Goal: Browse casually

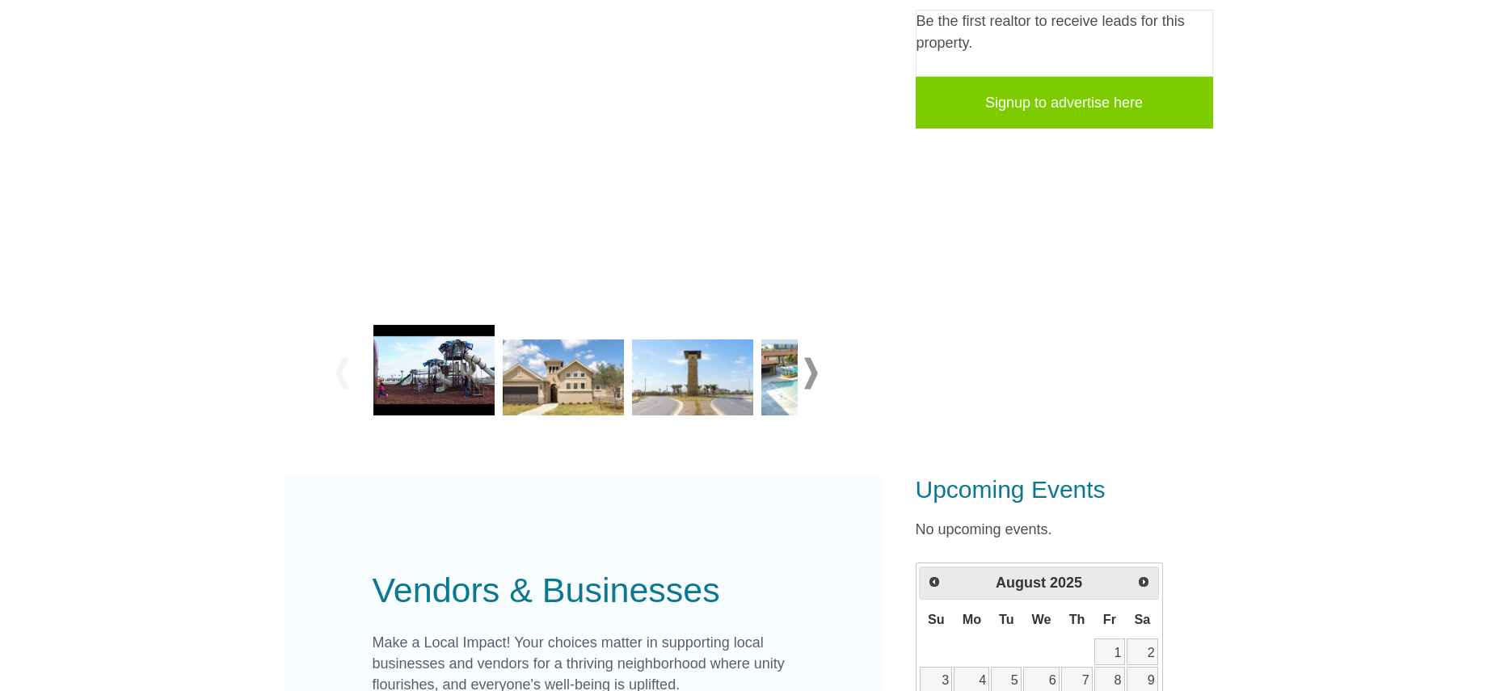
scroll to position [384, 0]
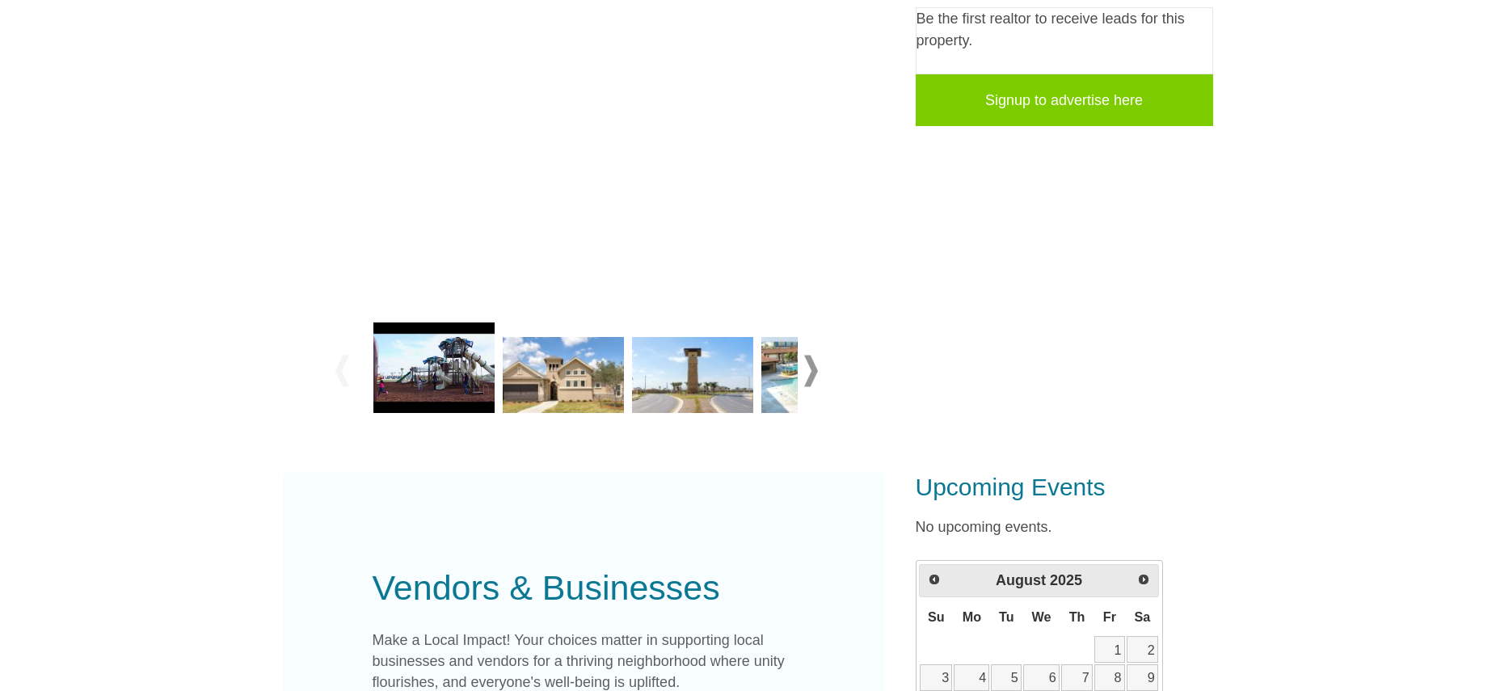
click at [567, 384] on img at bounding box center [563, 375] width 121 height 76
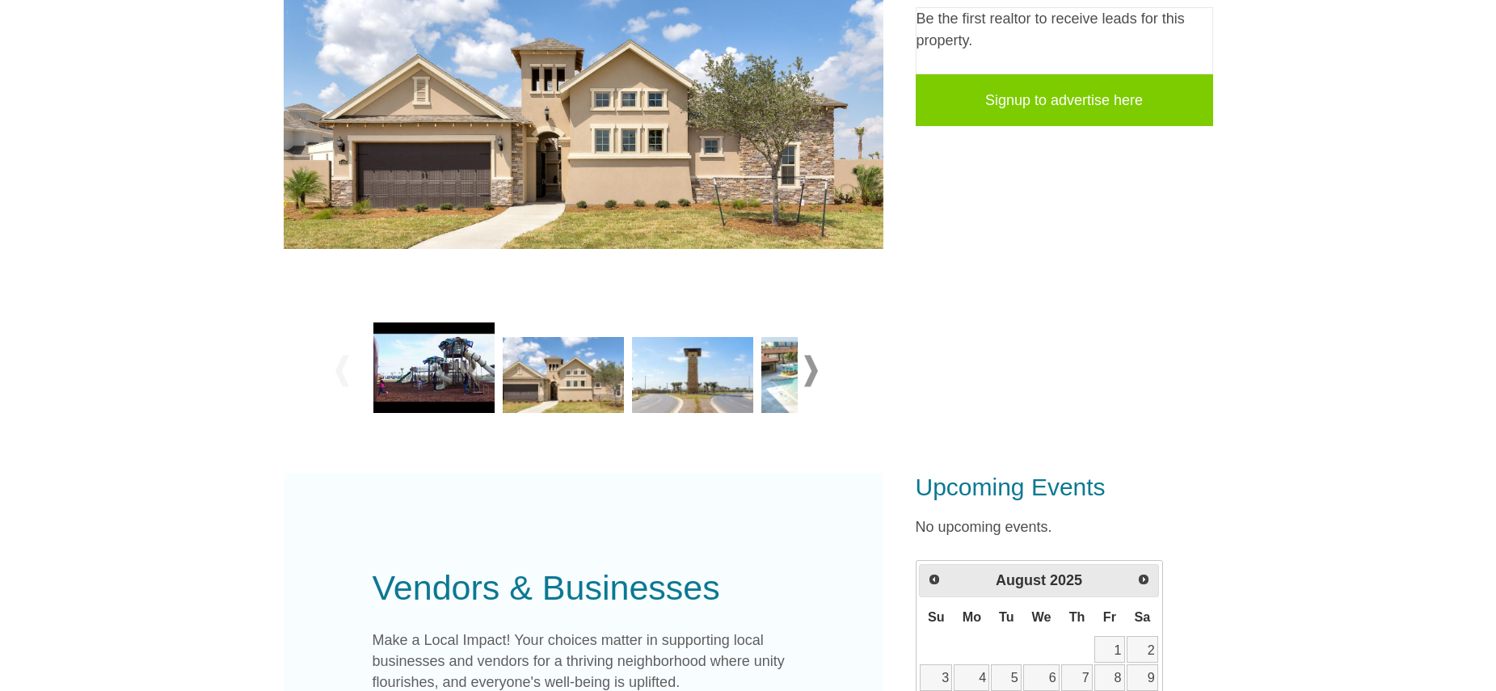
click at [814, 373] on span at bounding box center [811, 371] width 14 height 32
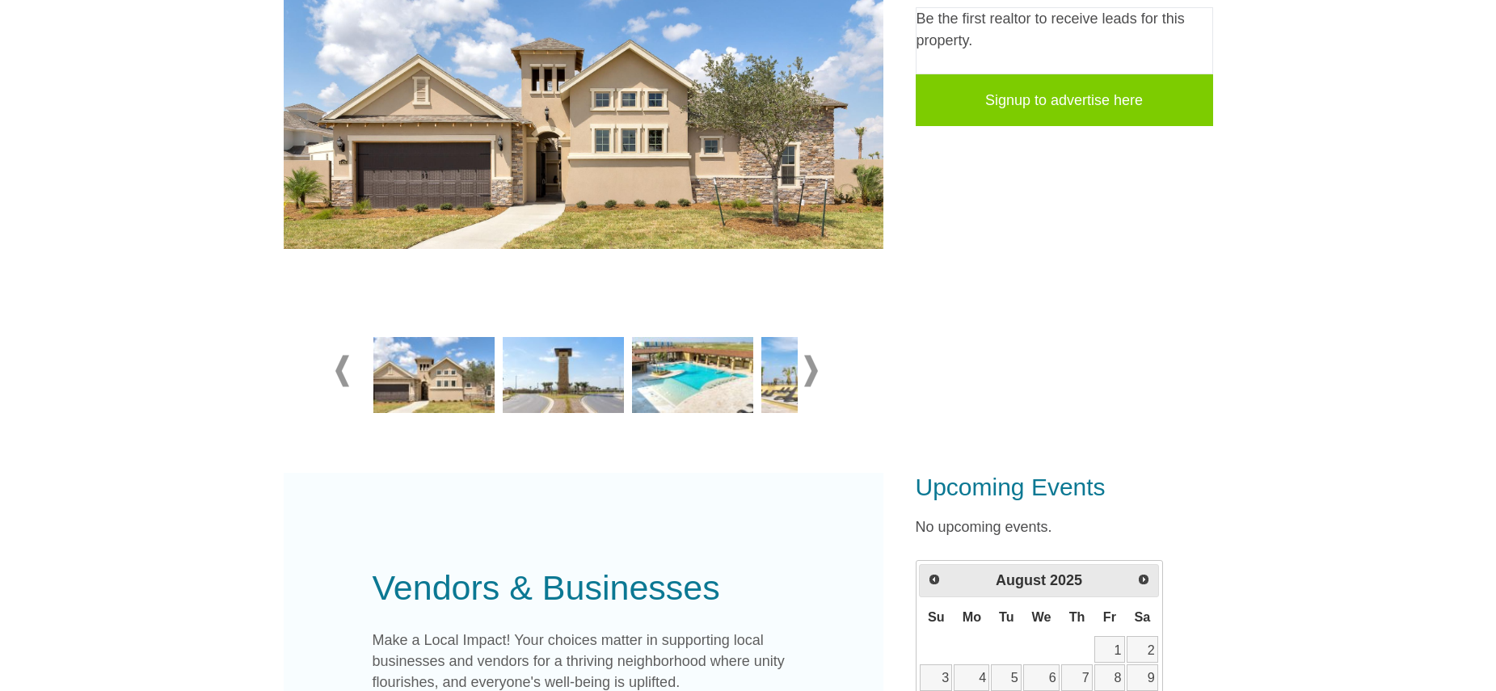
click at [532, 389] on img at bounding box center [563, 375] width 121 height 76
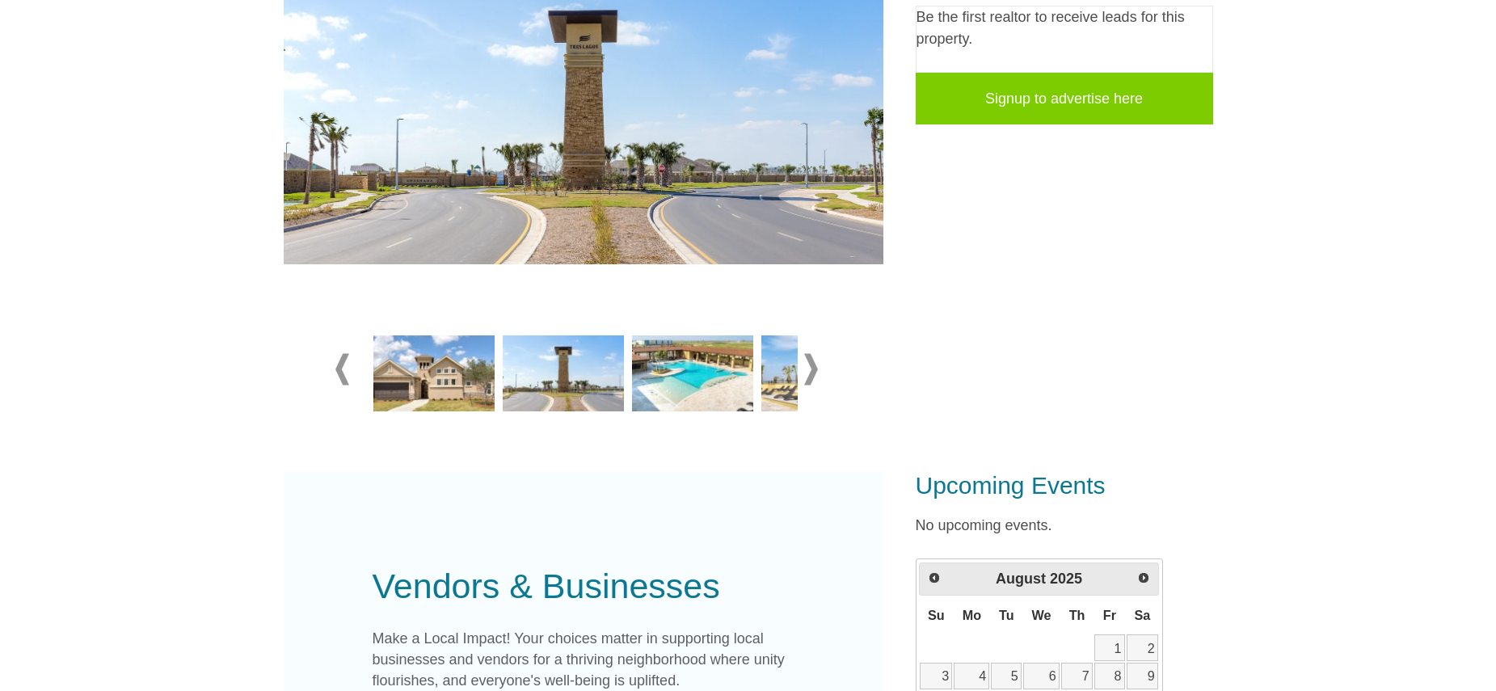
click at [660, 387] on img at bounding box center [692, 373] width 121 height 76
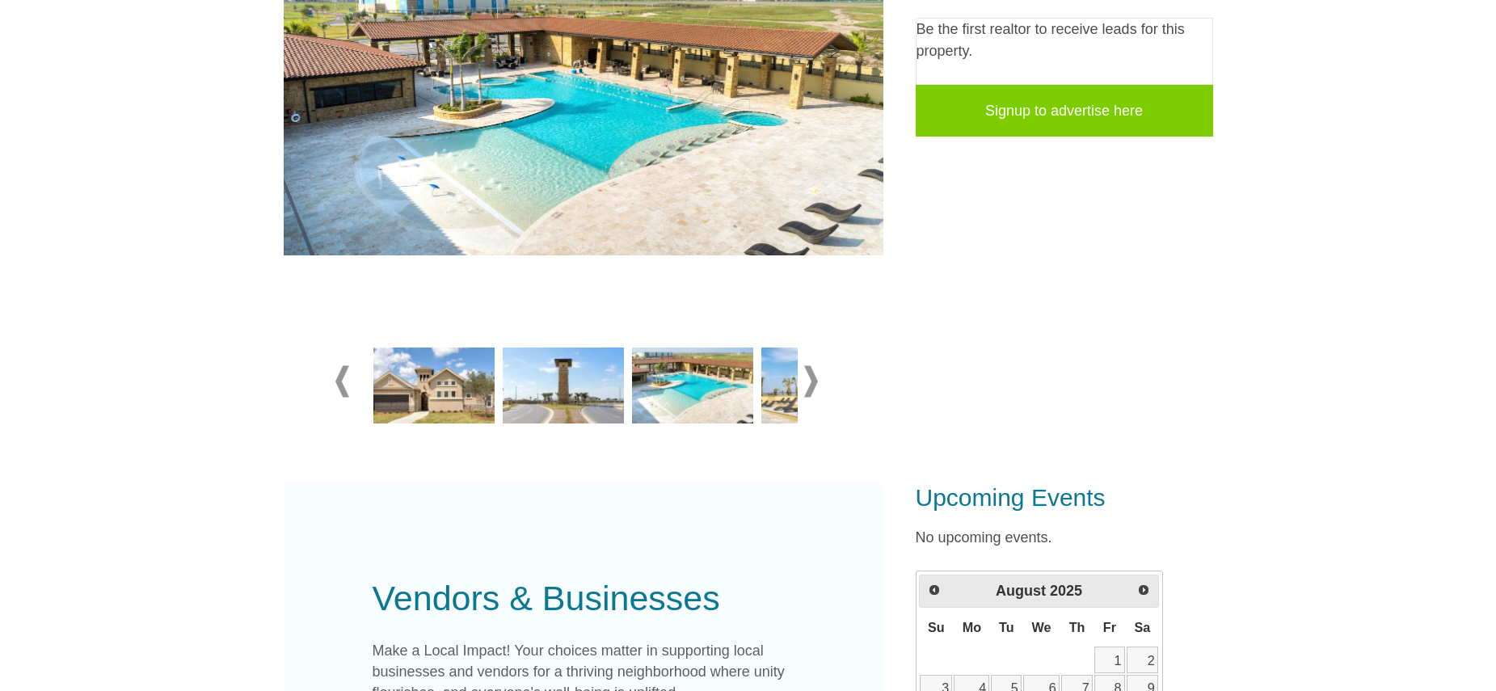
scroll to position [373, 0]
click at [773, 388] on img at bounding box center [821, 386] width 121 height 76
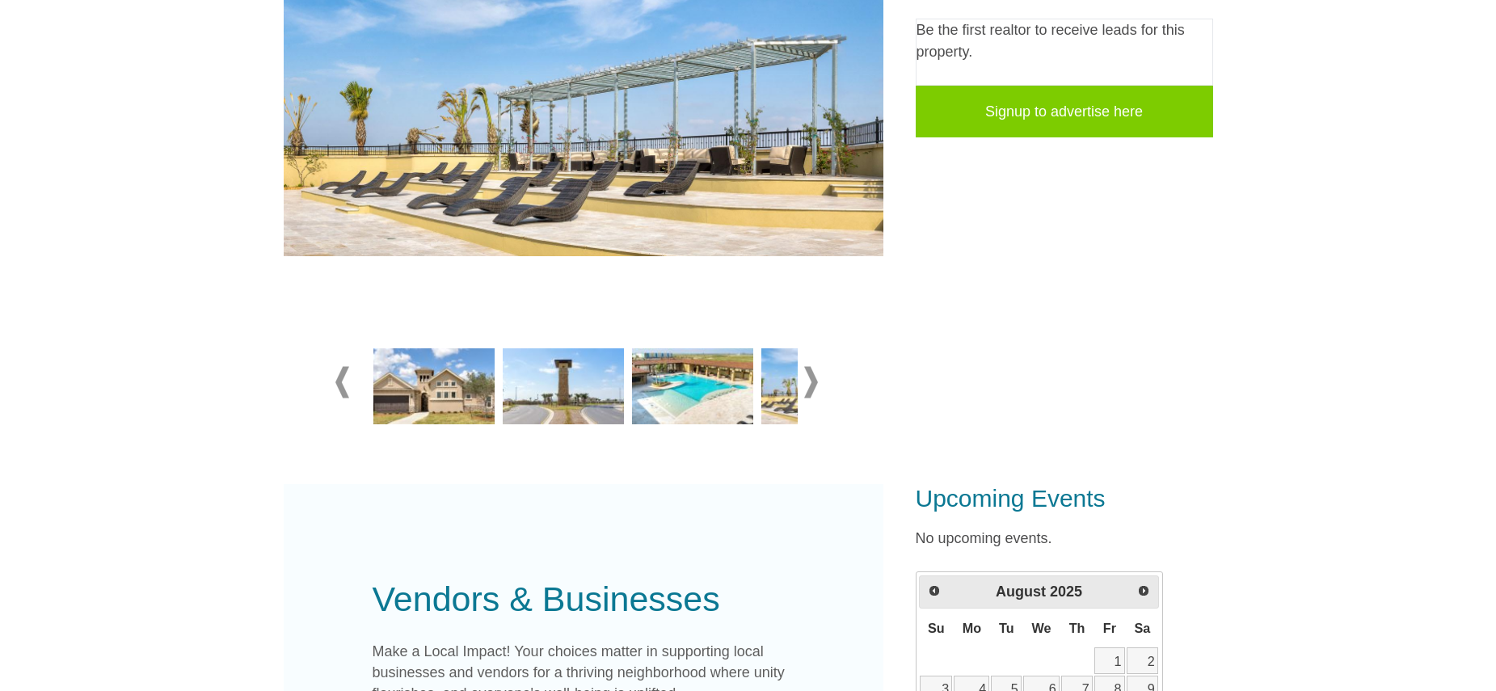
click at [815, 384] on span at bounding box center [811, 382] width 14 height 32
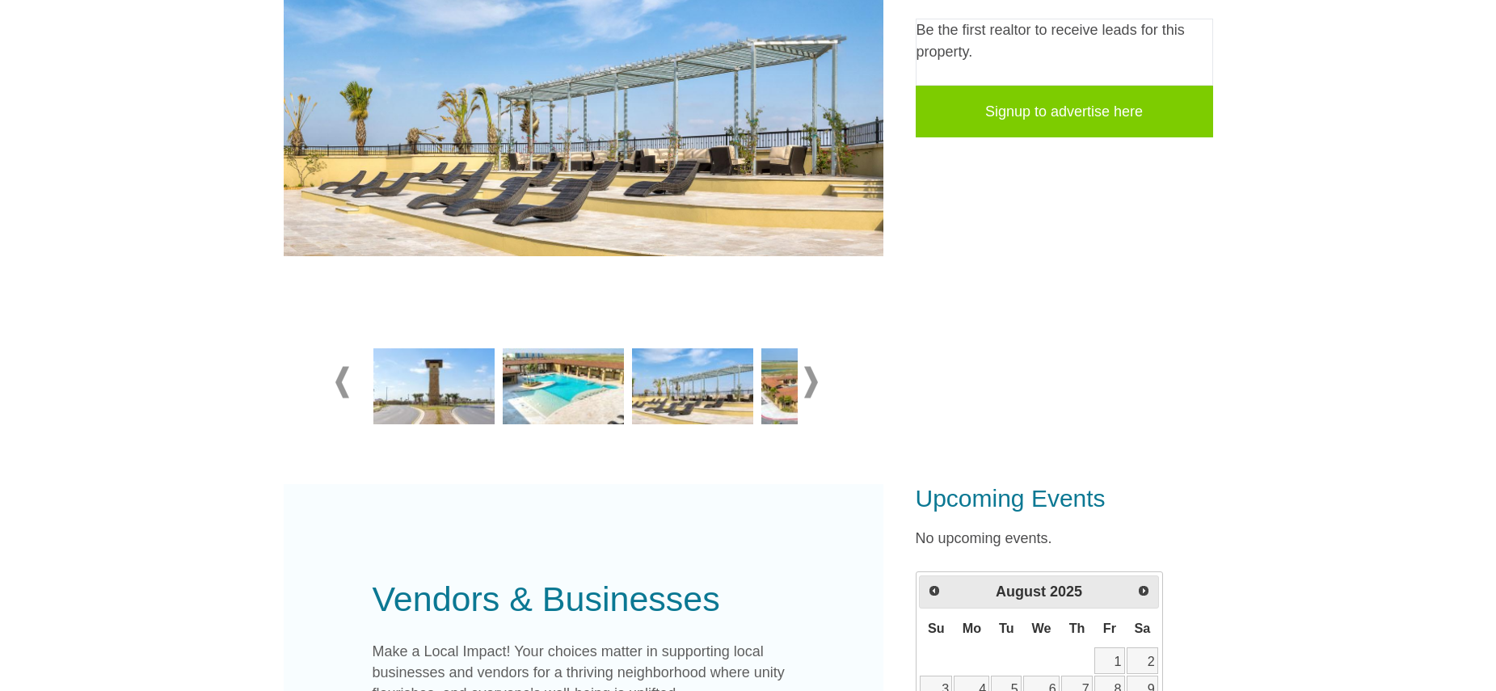
click at [815, 384] on span at bounding box center [811, 382] width 14 height 32
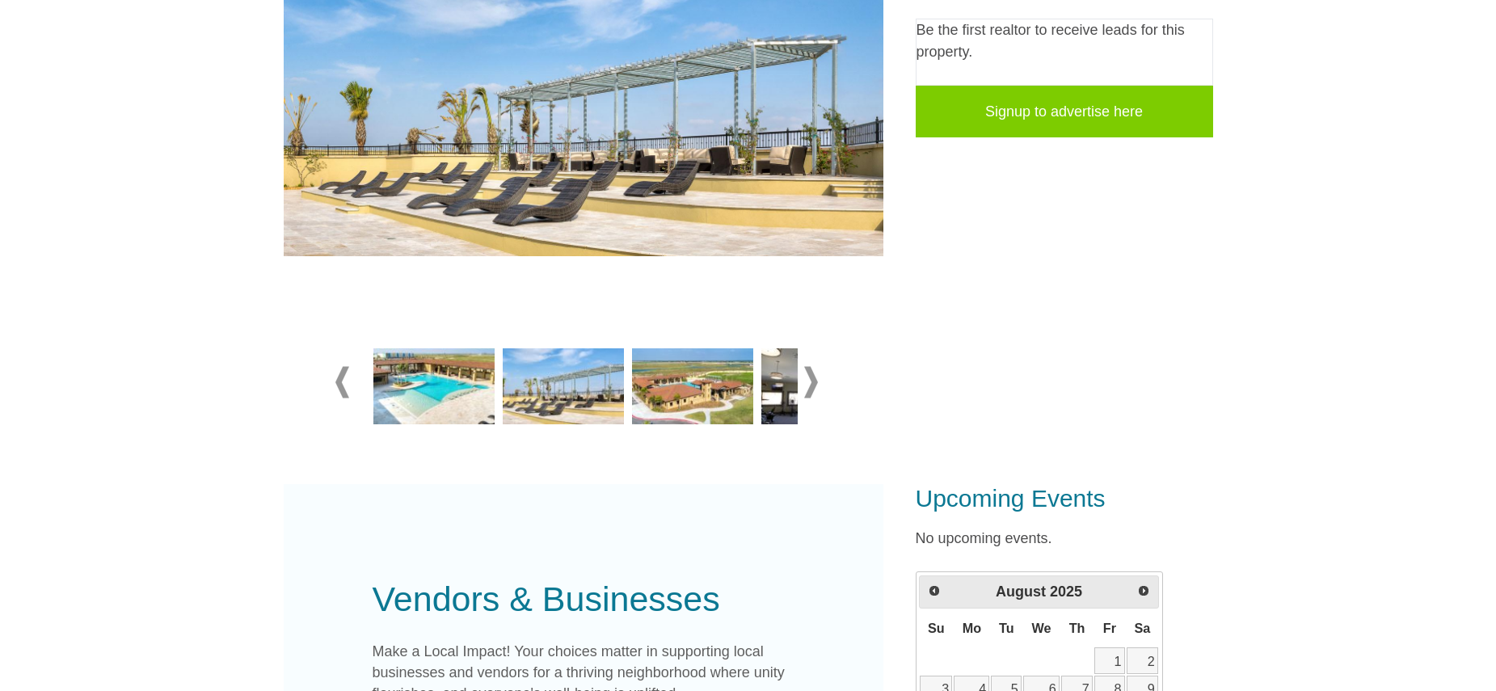
click at [815, 384] on span at bounding box center [811, 382] width 14 height 32
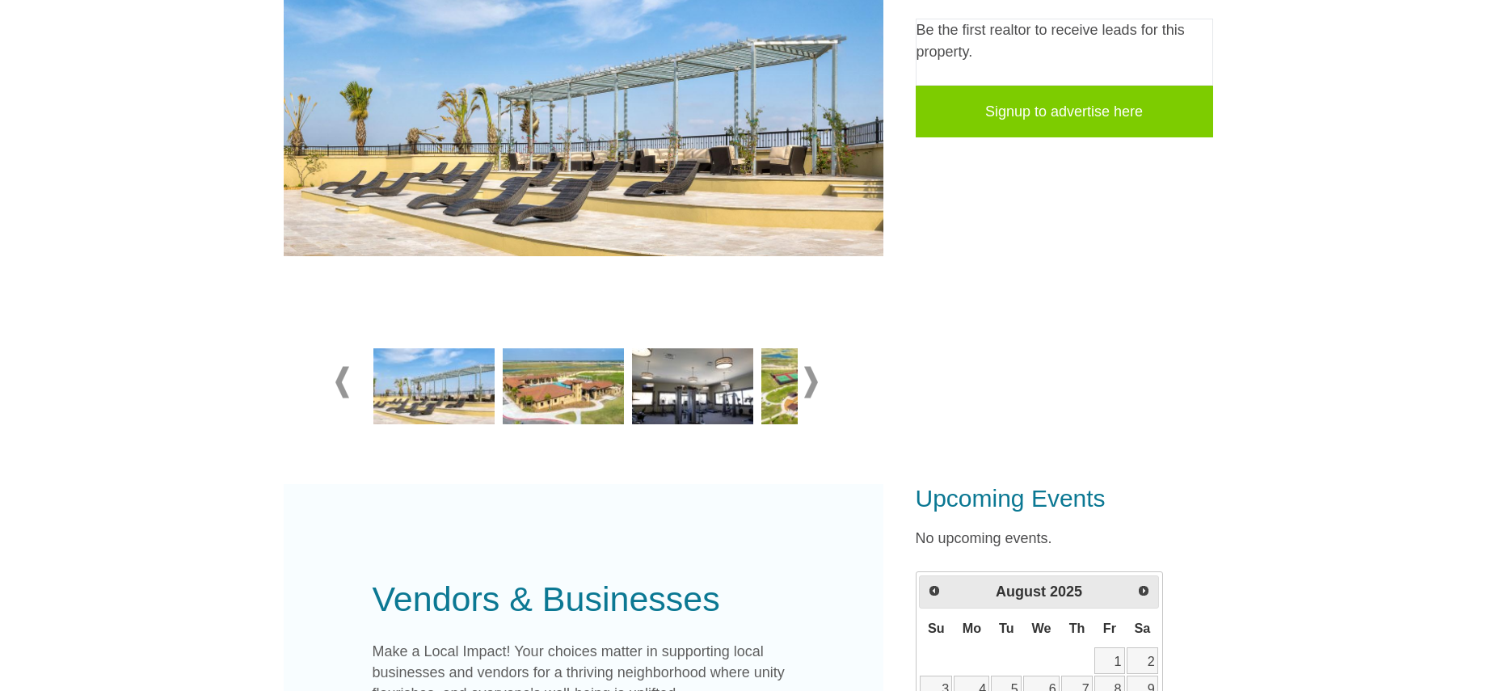
click at [706, 399] on img at bounding box center [692, 386] width 121 height 76
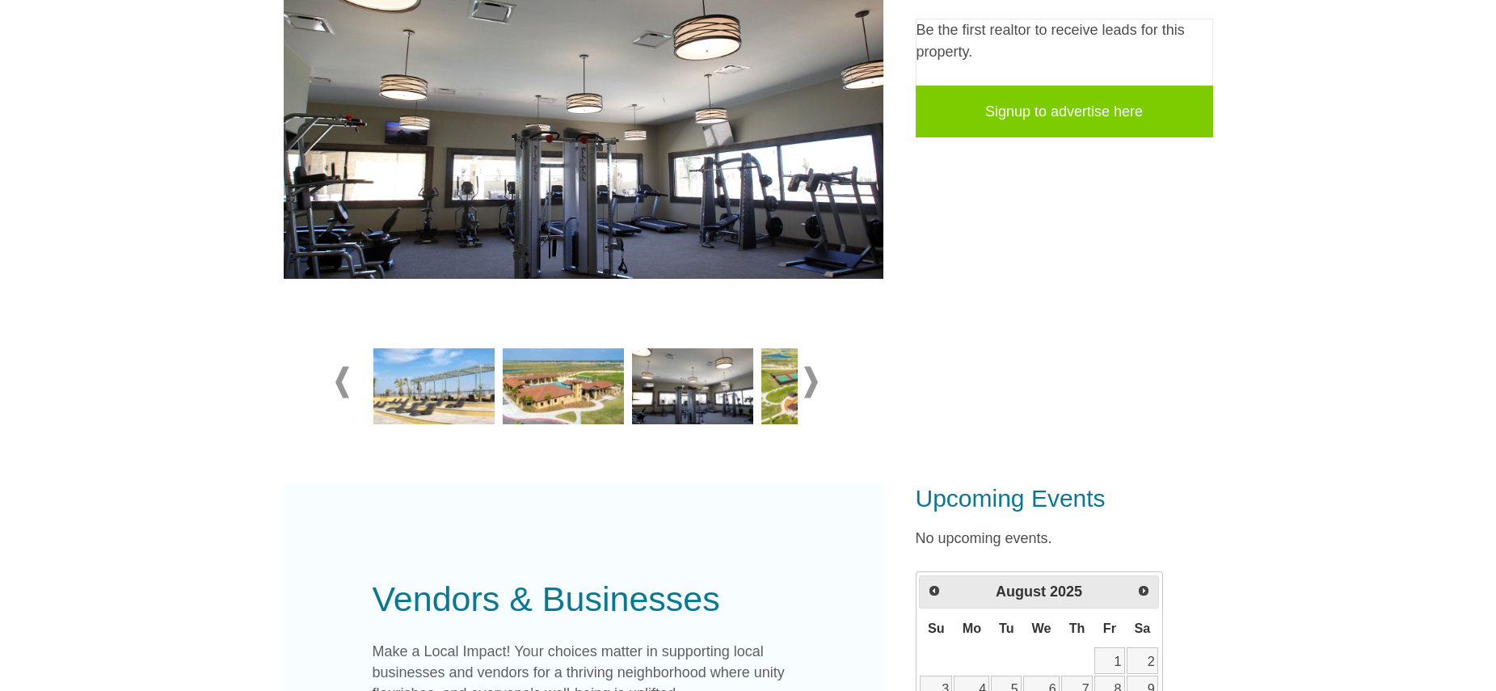
click at [768, 398] on img at bounding box center [821, 386] width 121 height 76
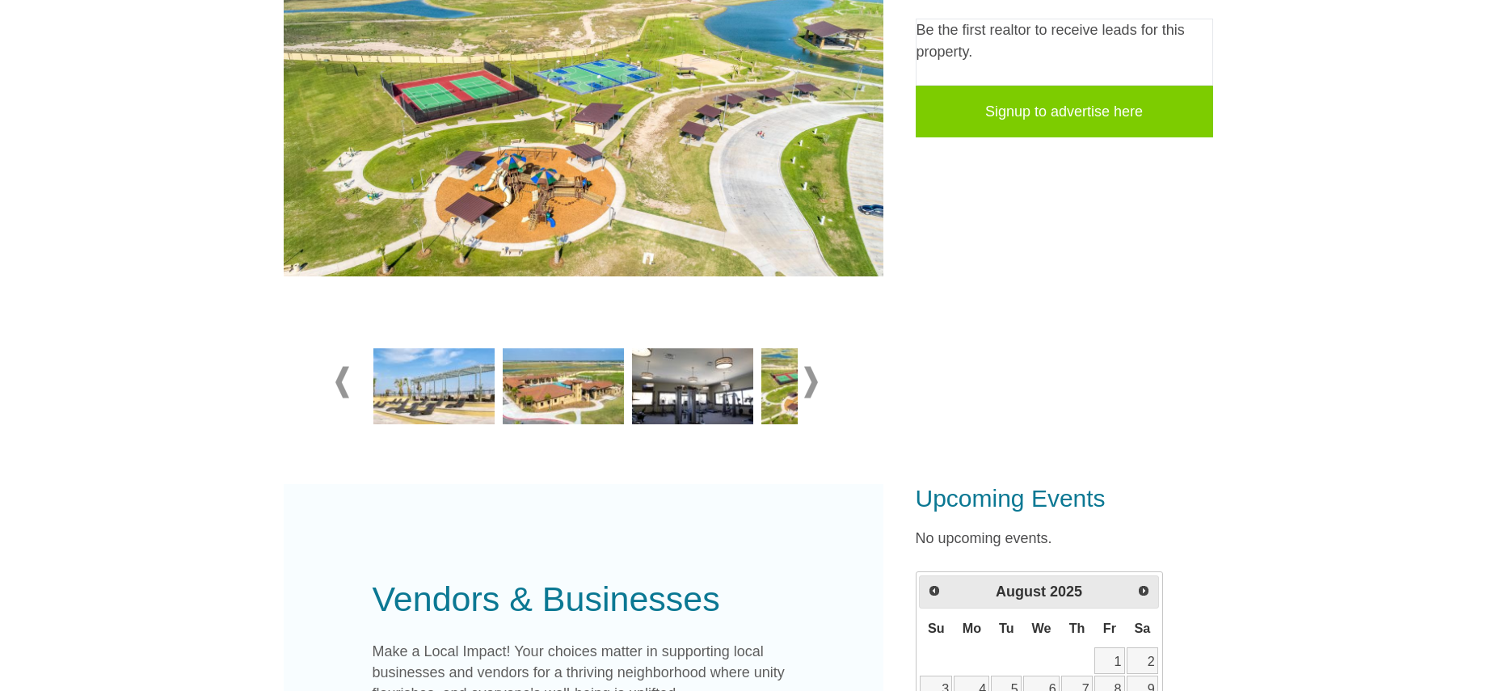
click at [814, 386] on span at bounding box center [811, 382] width 14 height 32
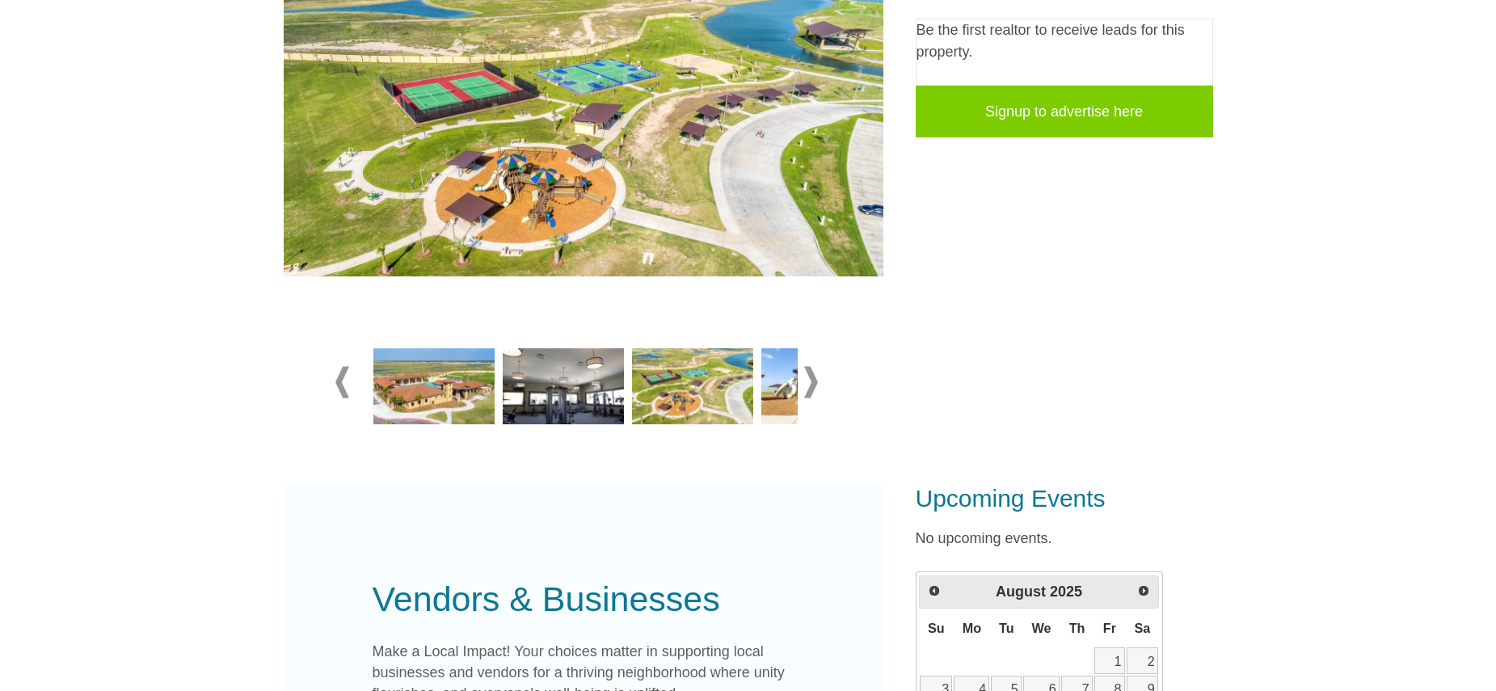
click at [814, 386] on span at bounding box center [811, 382] width 14 height 32
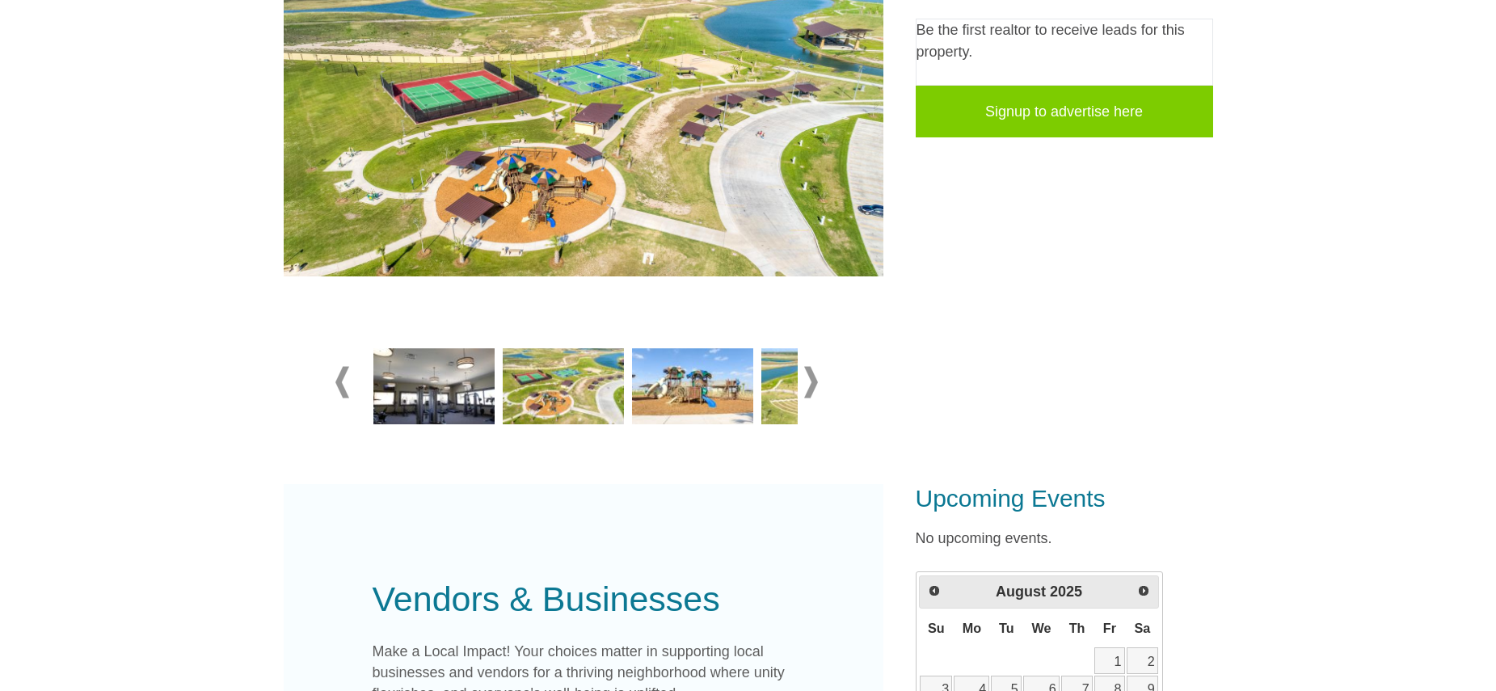
click at [733, 392] on img at bounding box center [692, 386] width 121 height 76
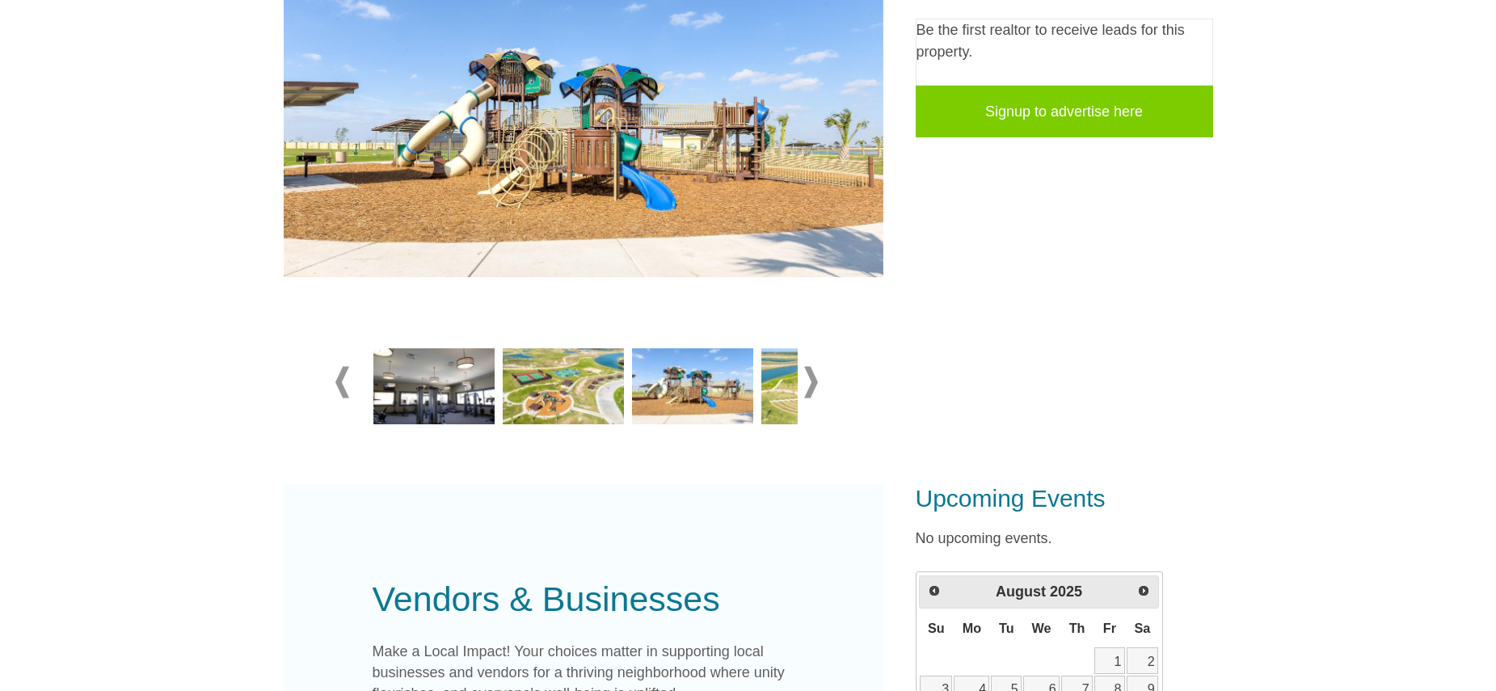
click at [764, 390] on img at bounding box center [821, 386] width 121 height 76
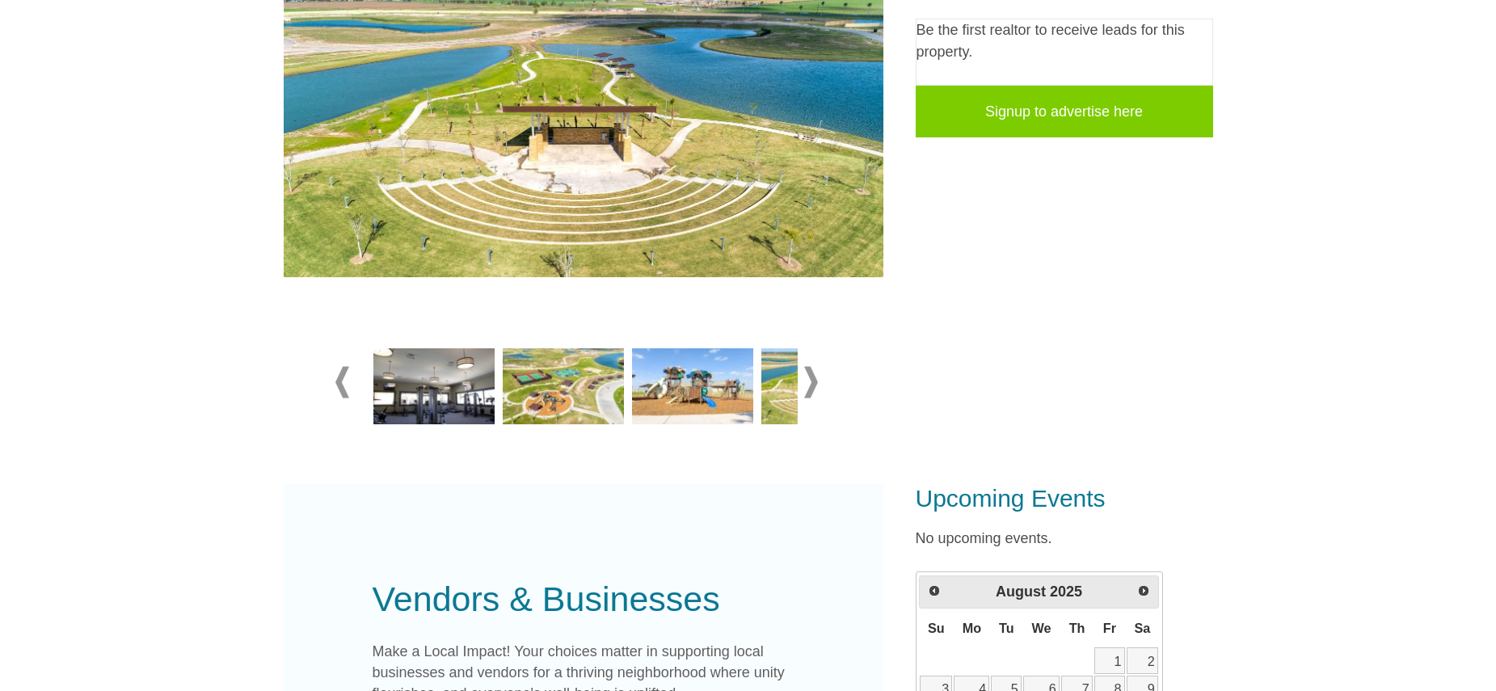
click at [809, 387] on span at bounding box center [811, 382] width 14 height 32
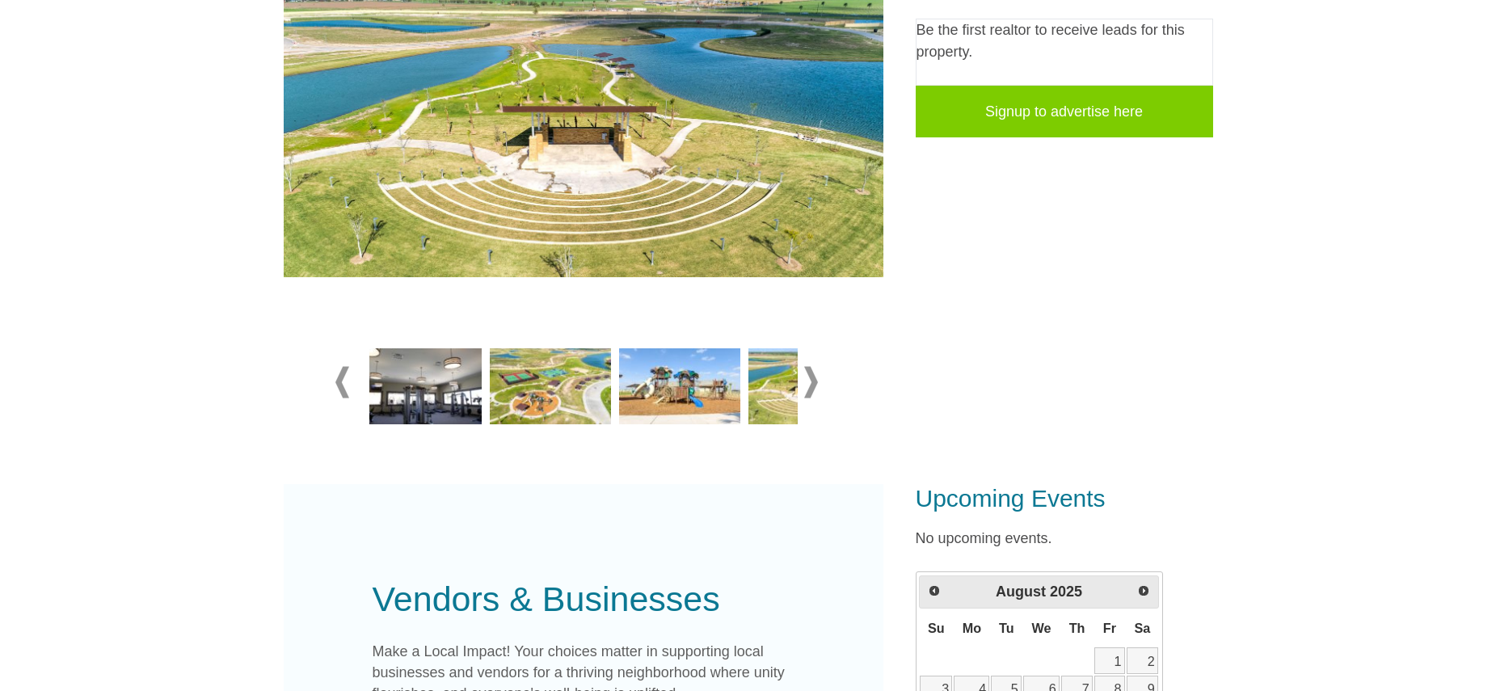
scroll to position [369, 0]
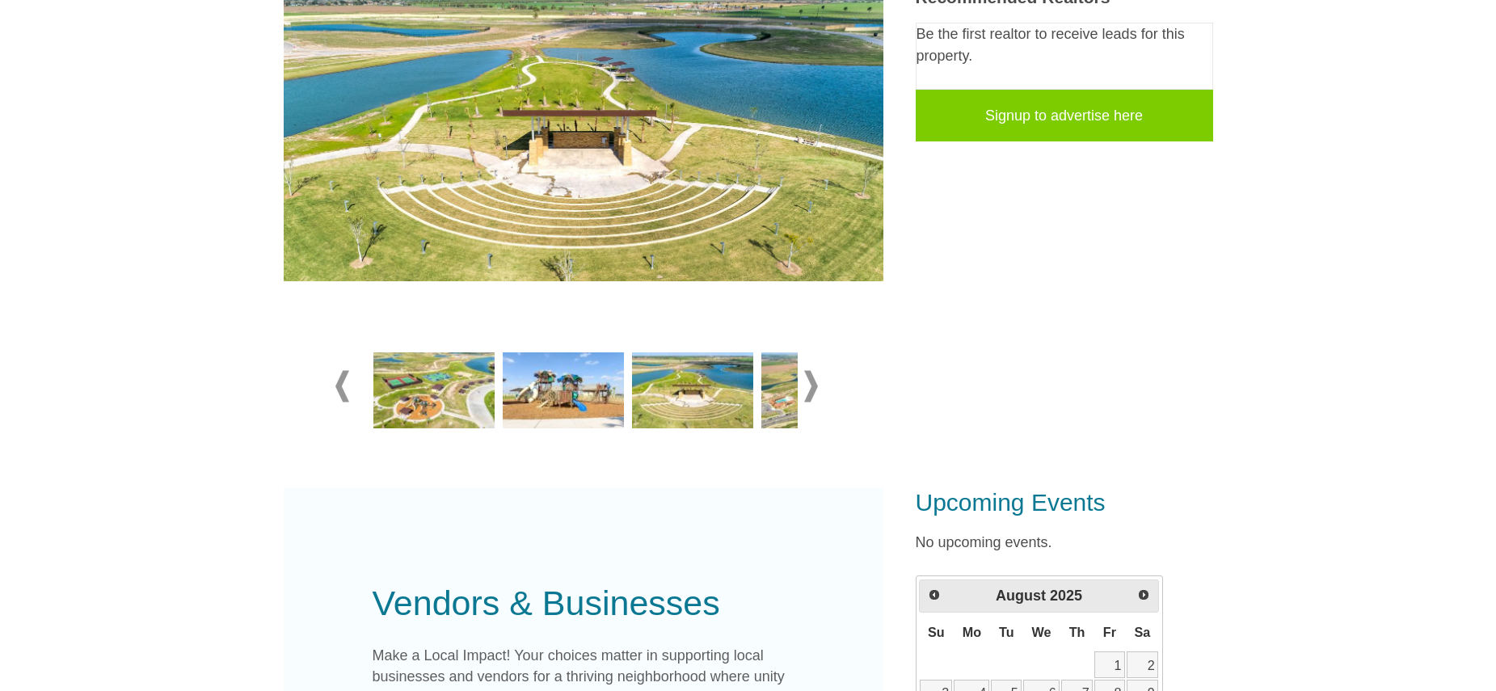
click at [809, 387] on span at bounding box center [811, 386] width 14 height 32
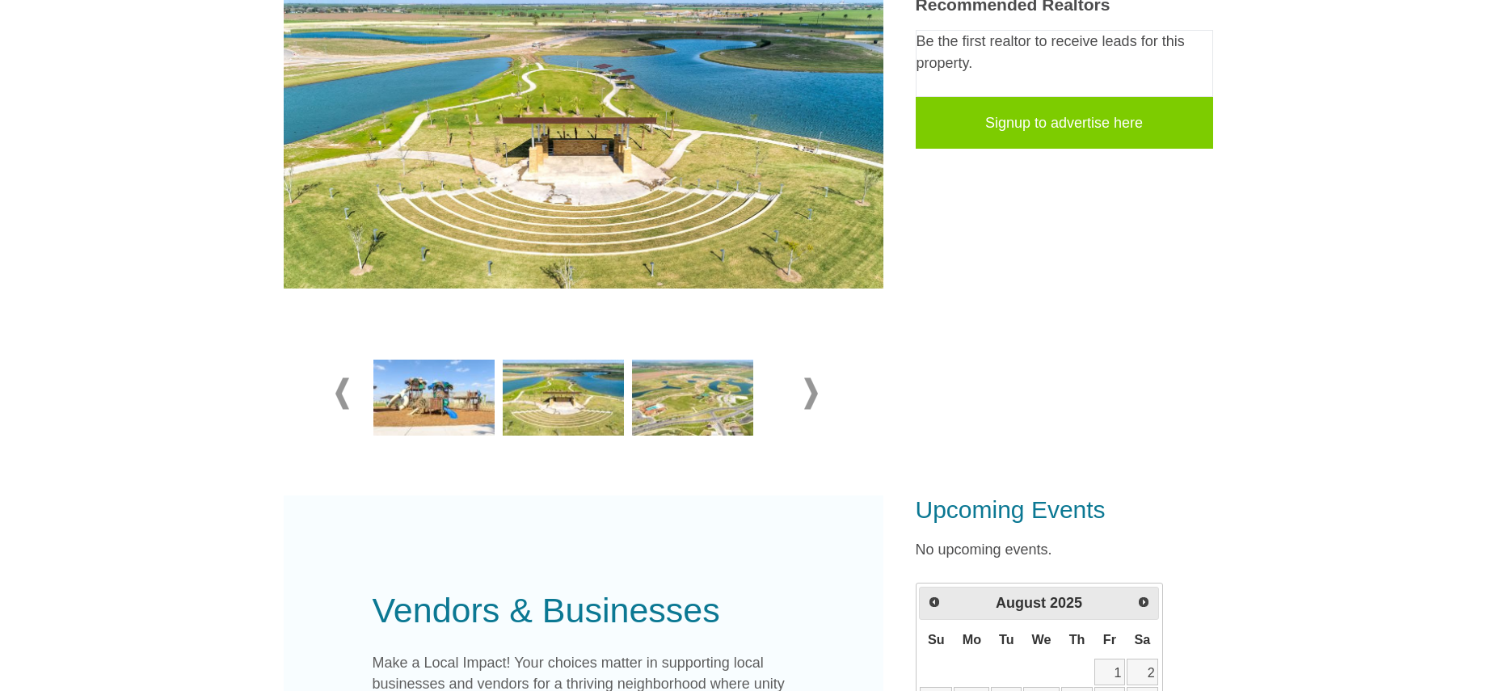
click at [703, 410] on img at bounding box center [692, 398] width 121 height 76
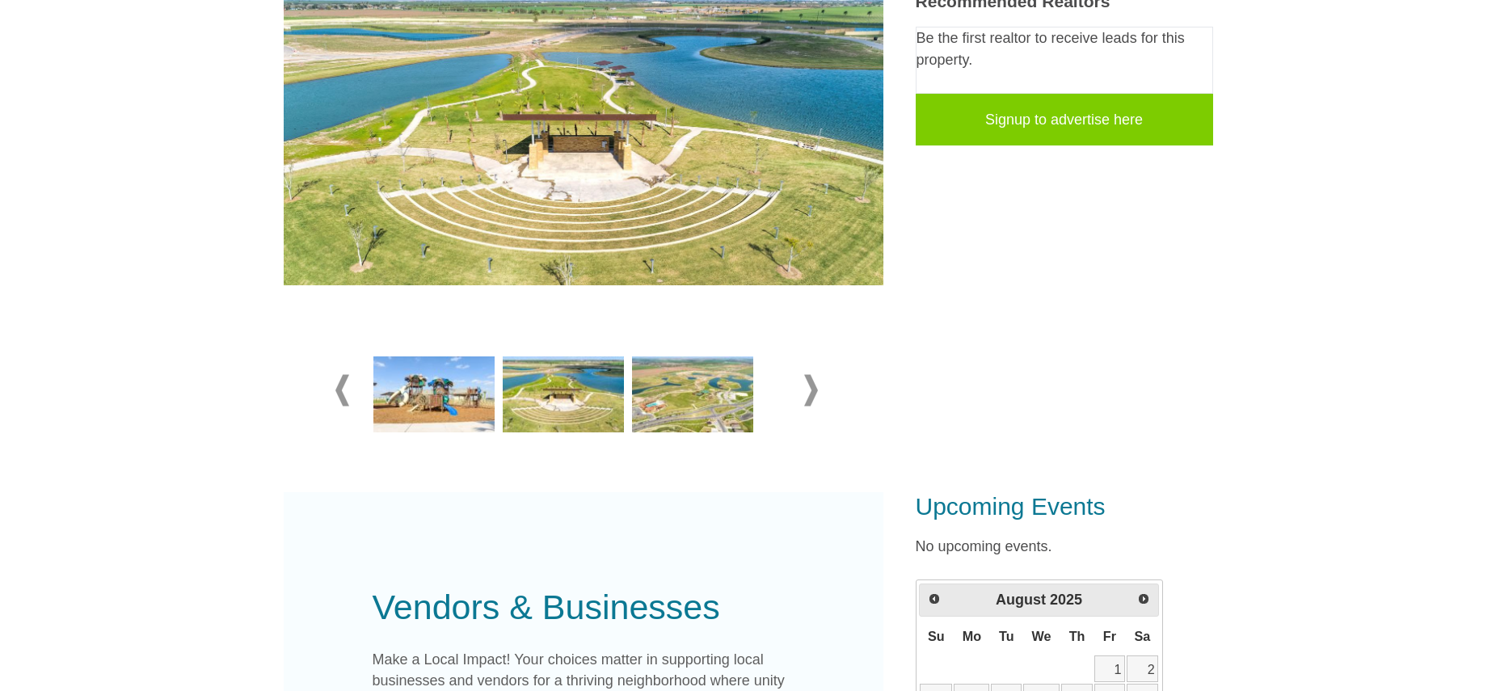
scroll to position [364, 0]
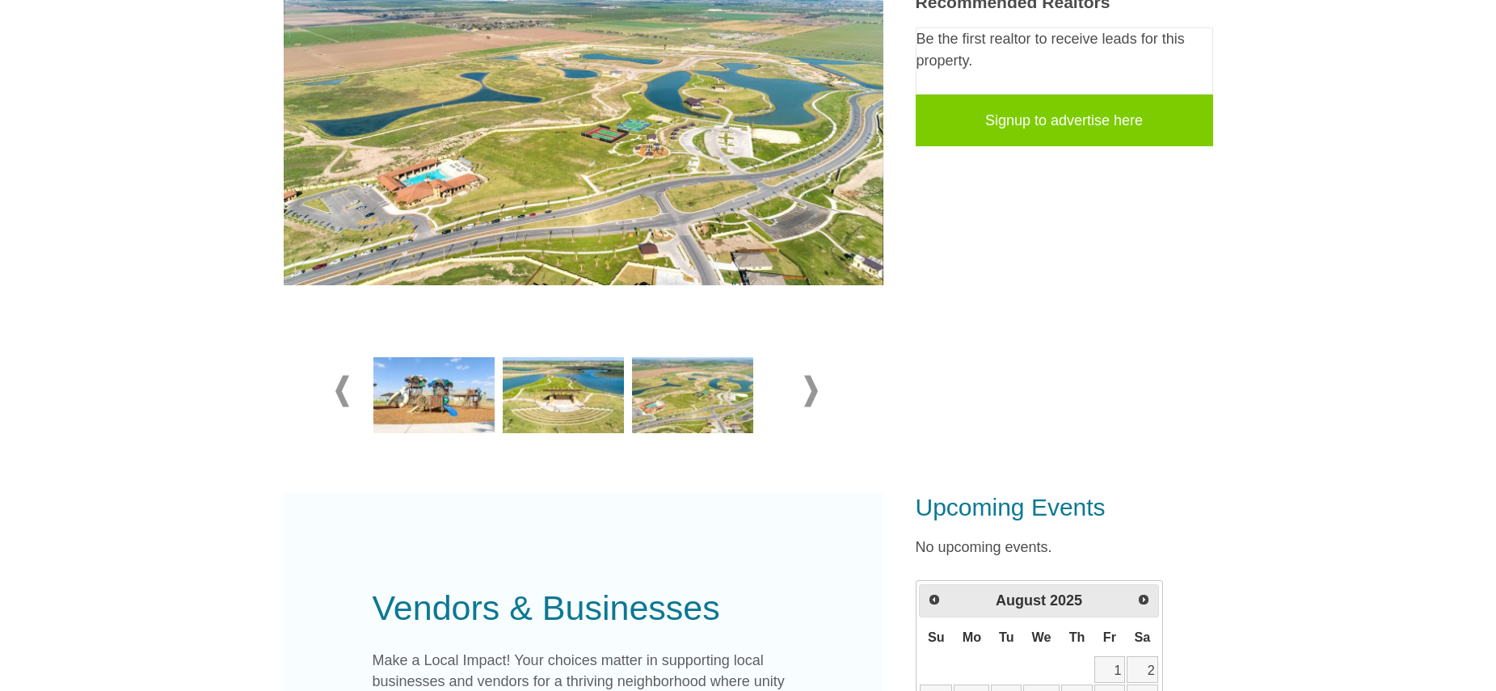
click at [806, 396] on span at bounding box center [811, 391] width 14 height 32
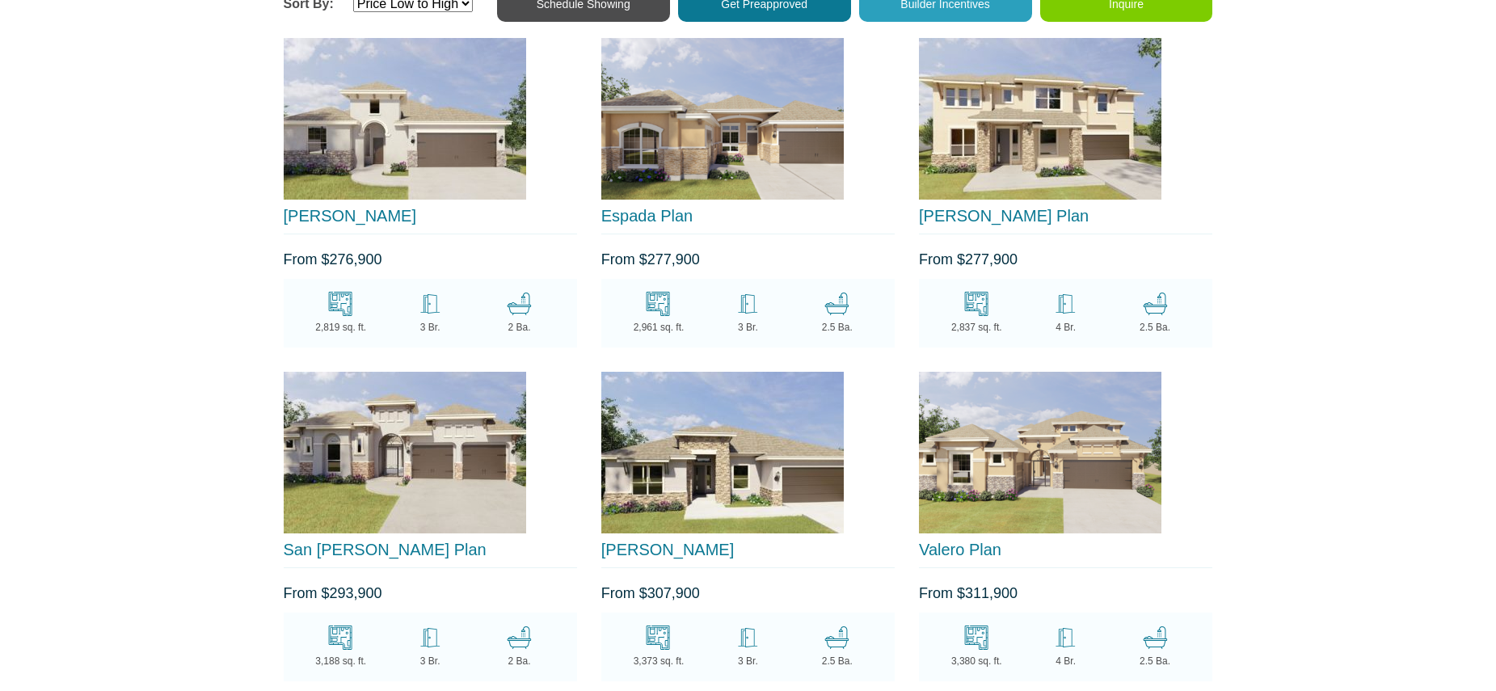
scroll to position [1694, 0]
click at [1075, 495] on img at bounding box center [1040, 452] width 242 height 162
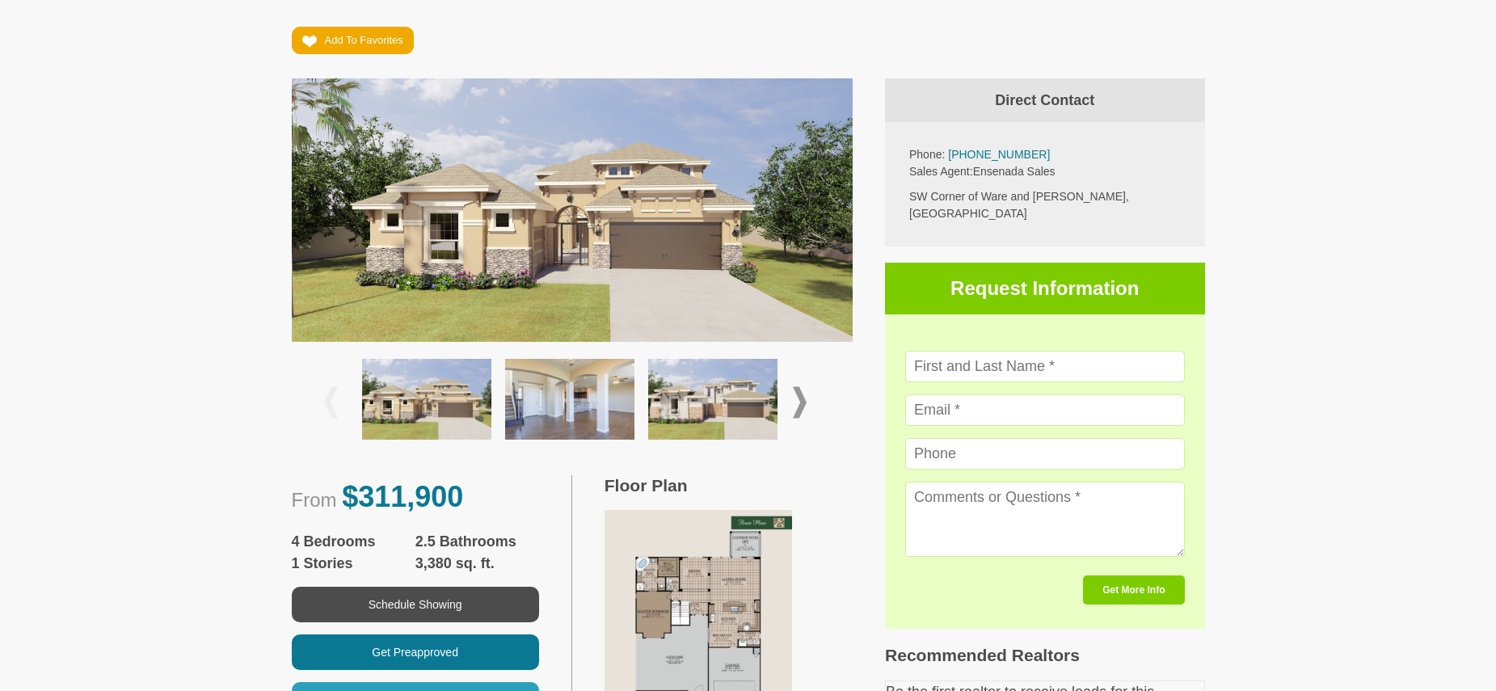
scroll to position [268, 0]
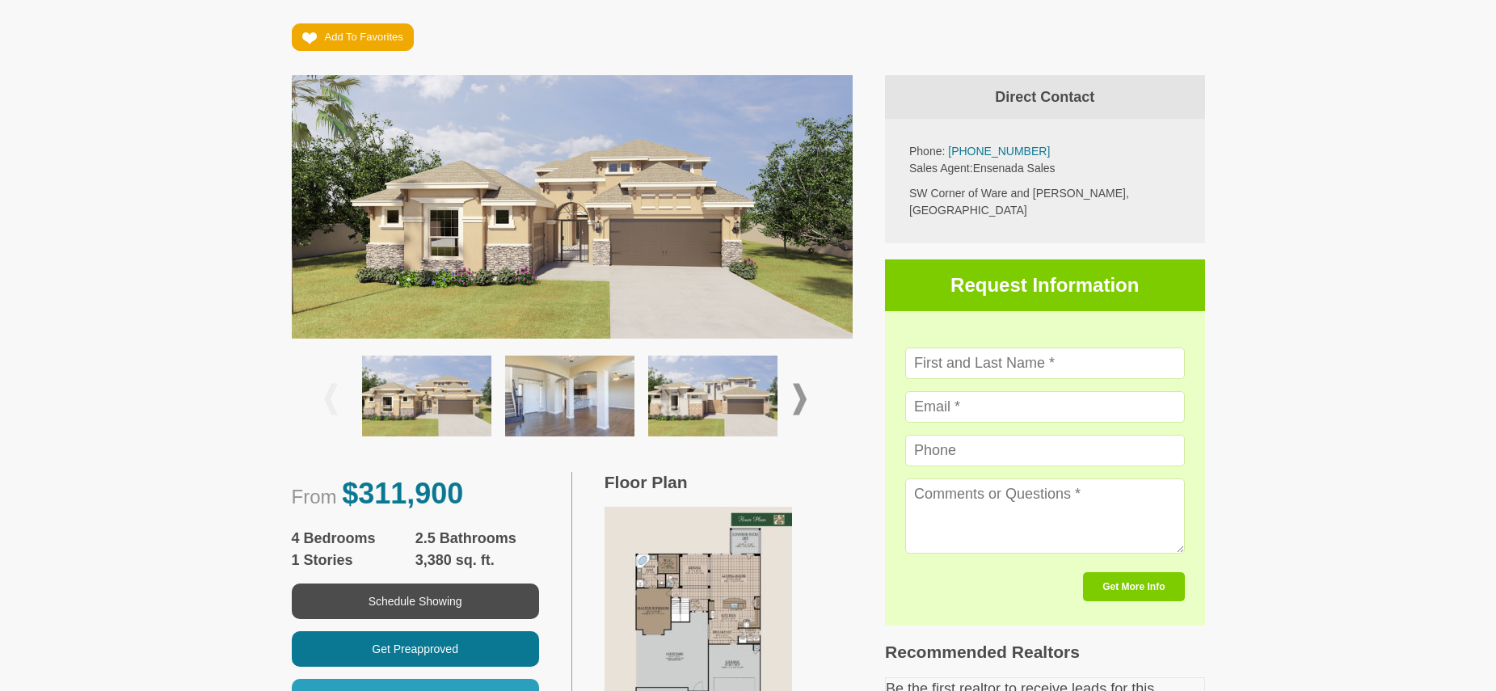
click at [568, 405] on img at bounding box center [569, 396] width 129 height 81
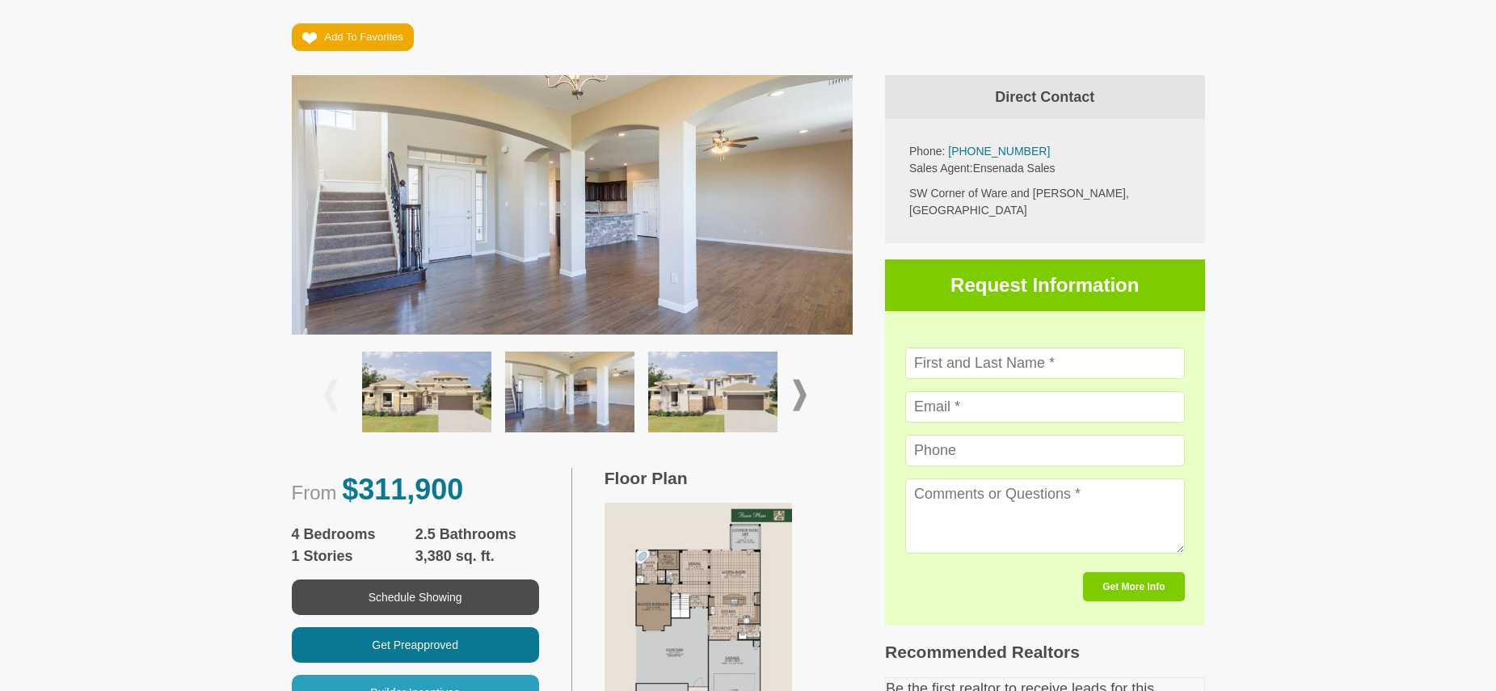
click at [799, 394] on span at bounding box center [800, 396] width 14 height 32
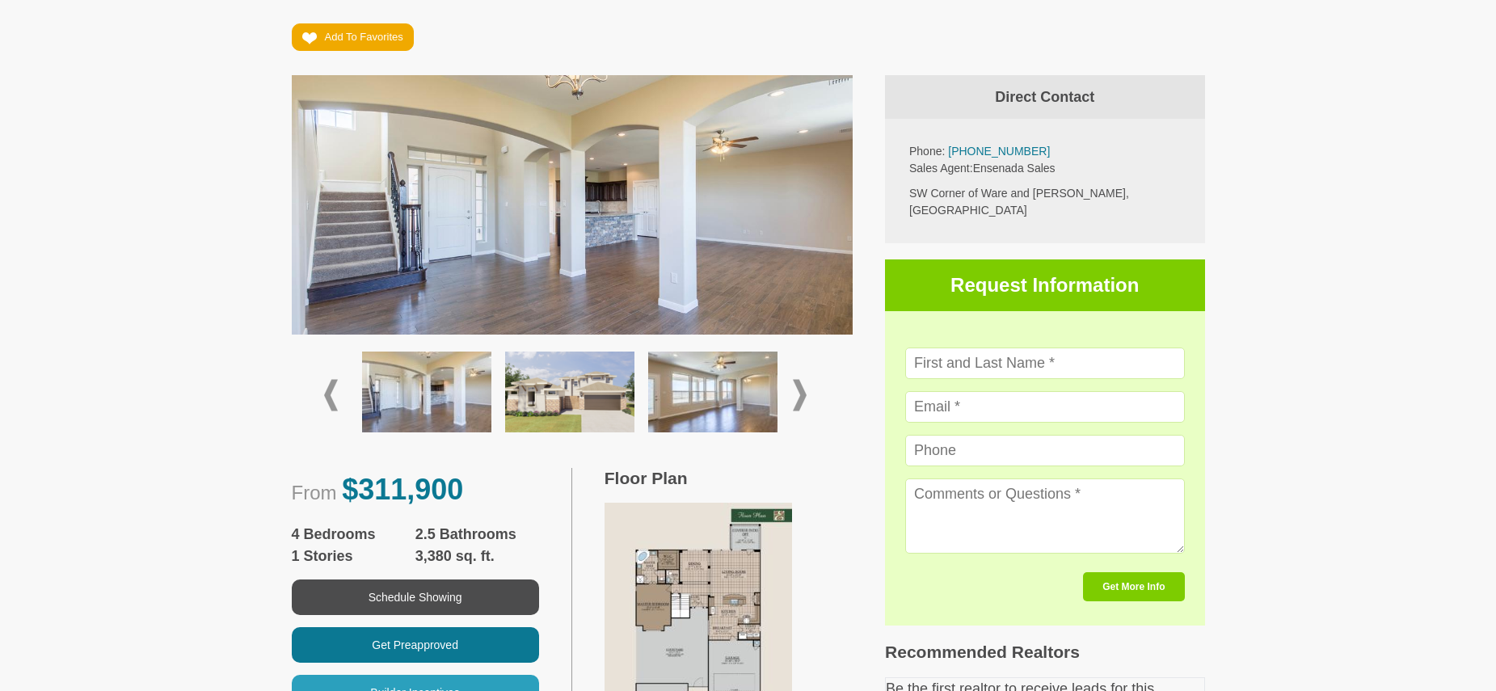
click at [799, 394] on span at bounding box center [800, 396] width 14 height 32
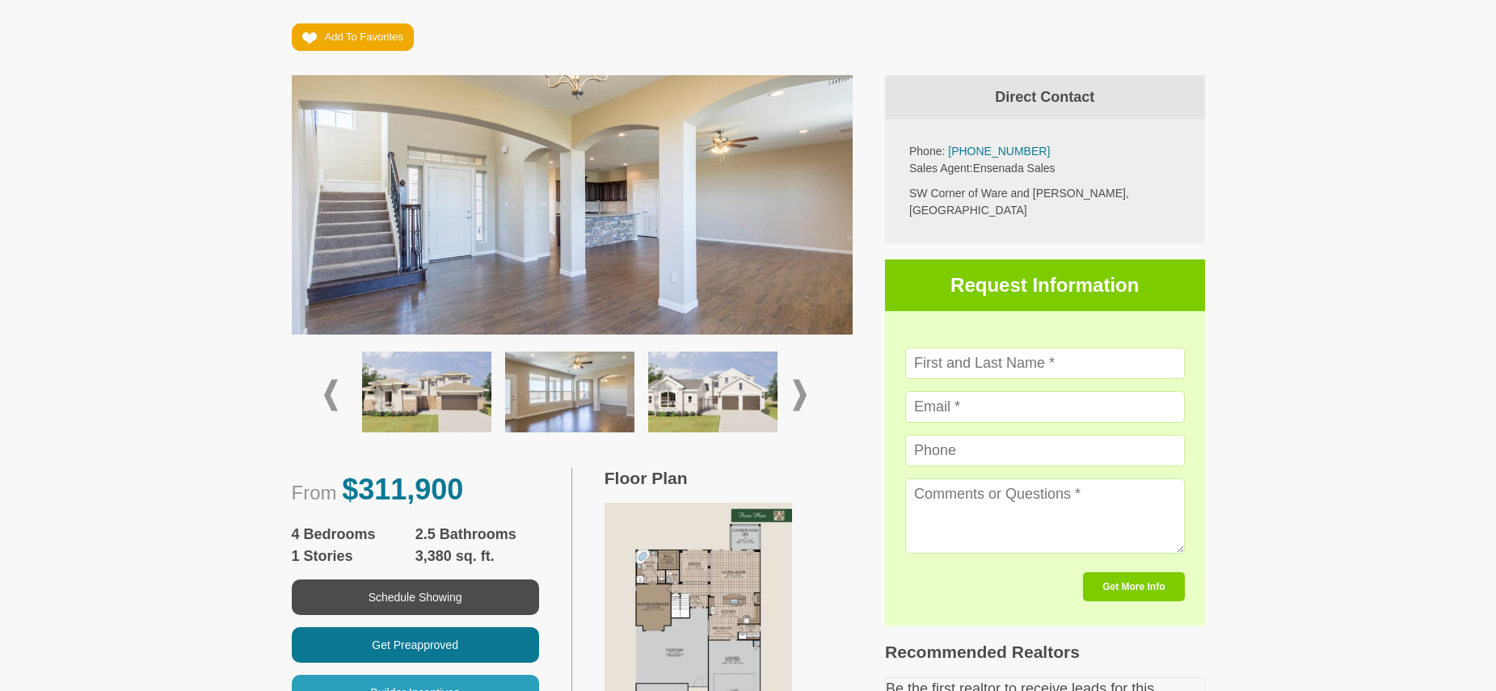
click at [799, 394] on span at bounding box center [800, 396] width 14 height 32
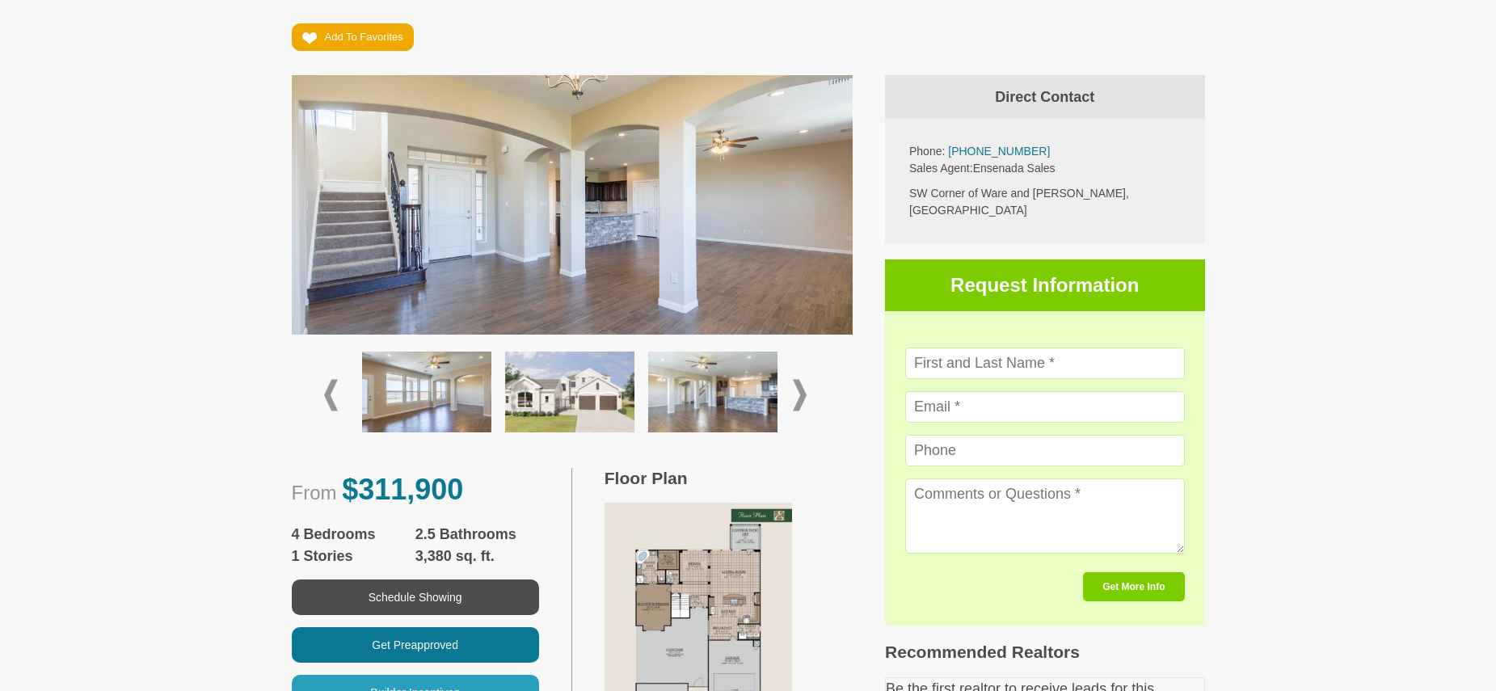
click at [799, 394] on span at bounding box center [800, 396] width 14 height 32
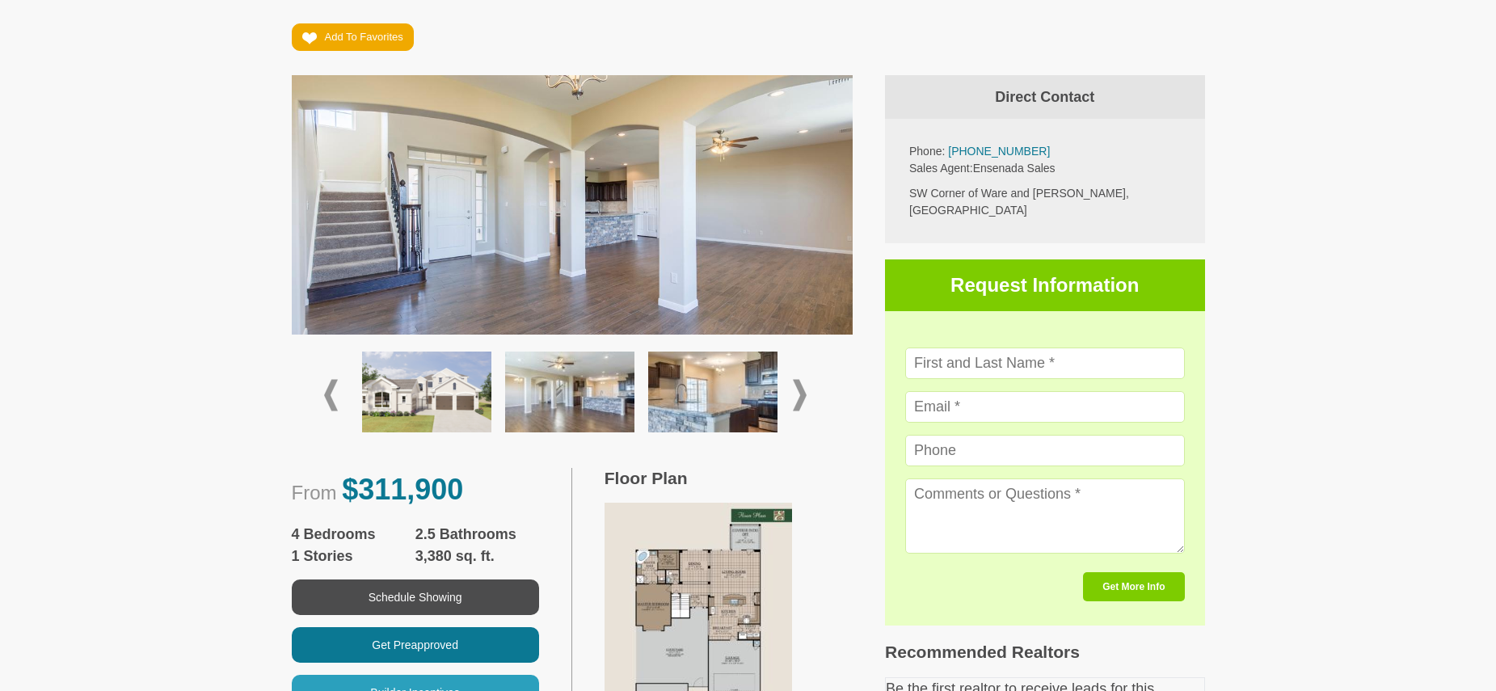
click at [799, 394] on span at bounding box center [800, 396] width 14 height 32
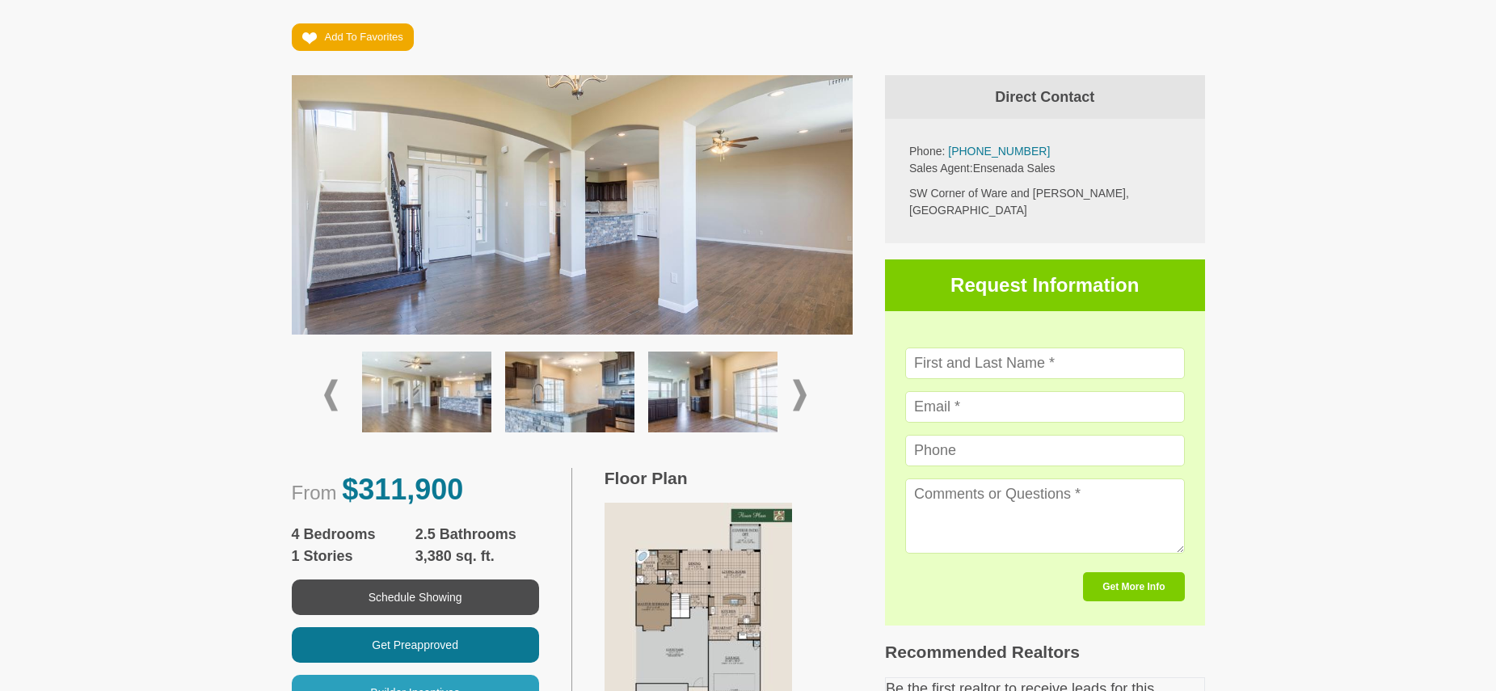
click at [799, 394] on span at bounding box center [800, 396] width 14 height 32
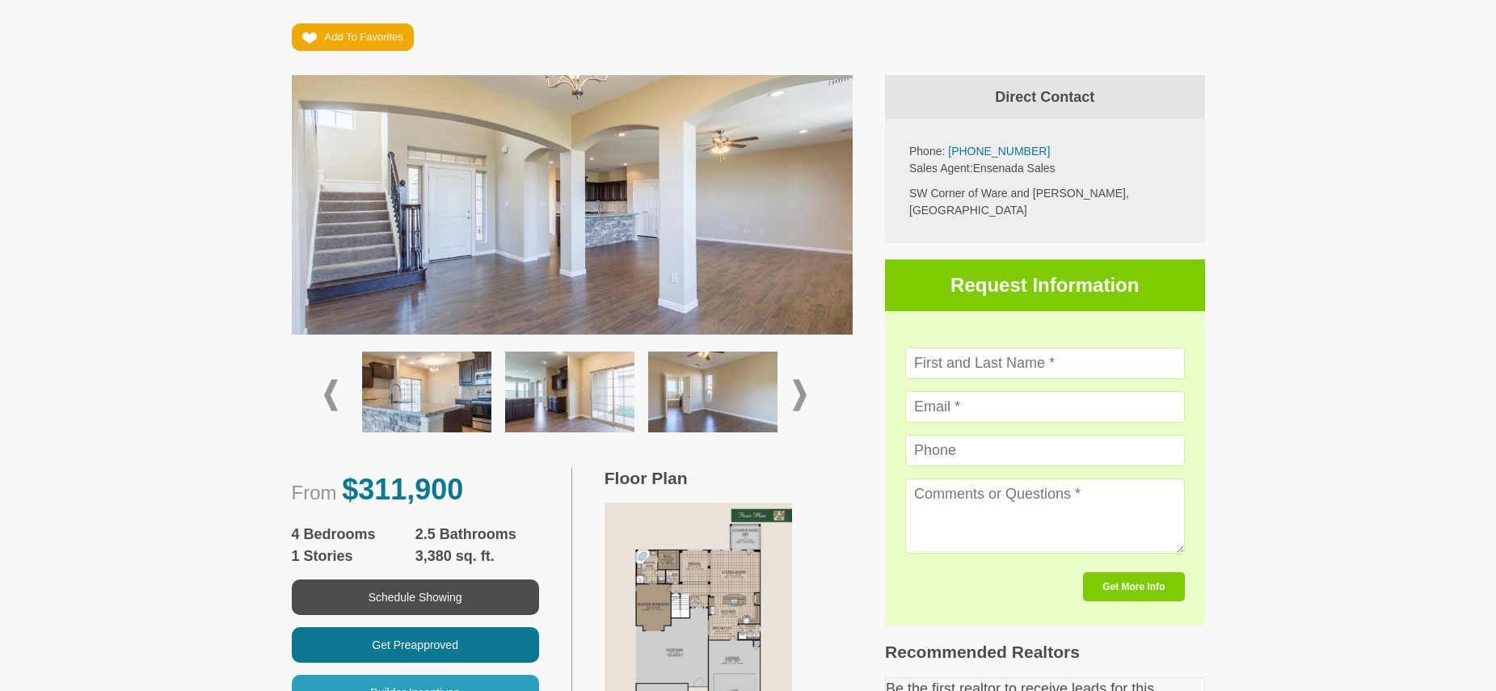
click at [799, 394] on span at bounding box center [800, 396] width 14 height 32
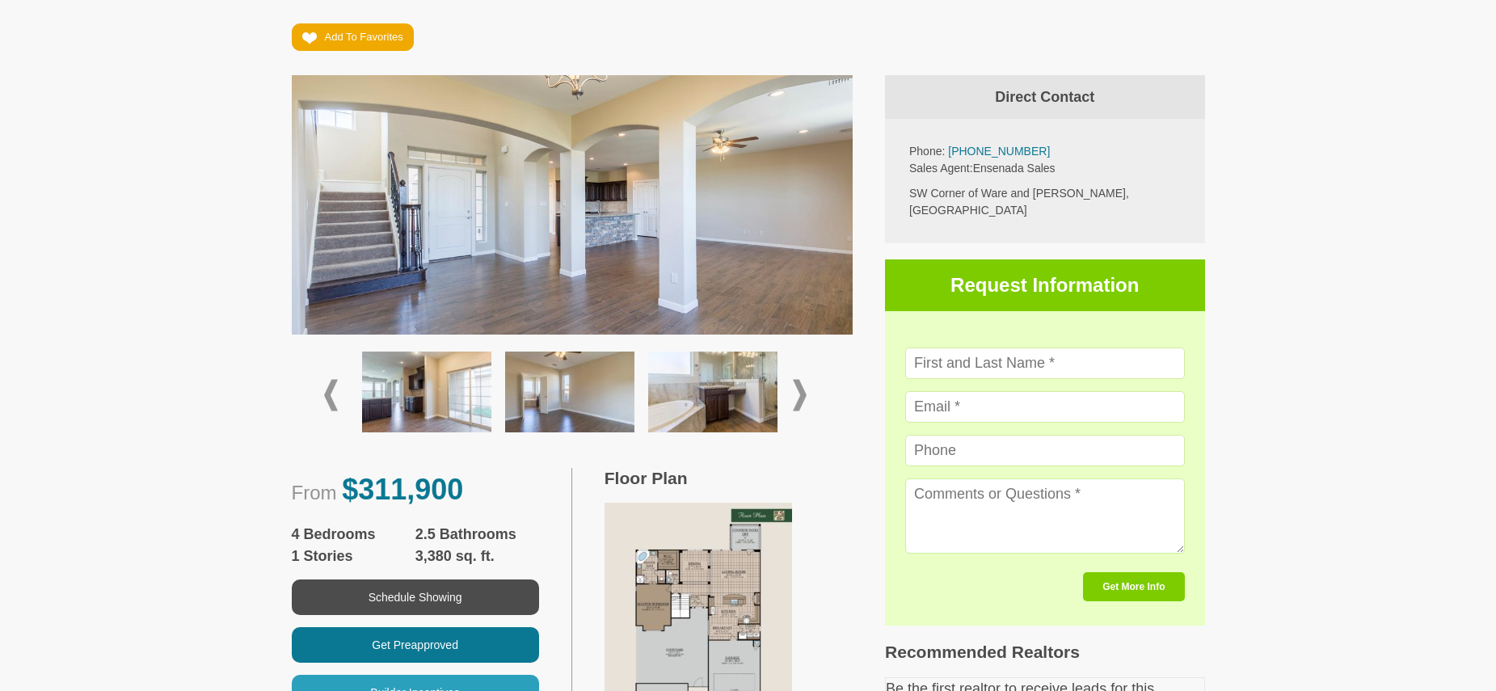
click at [799, 394] on span at bounding box center [800, 396] width 14 height 32
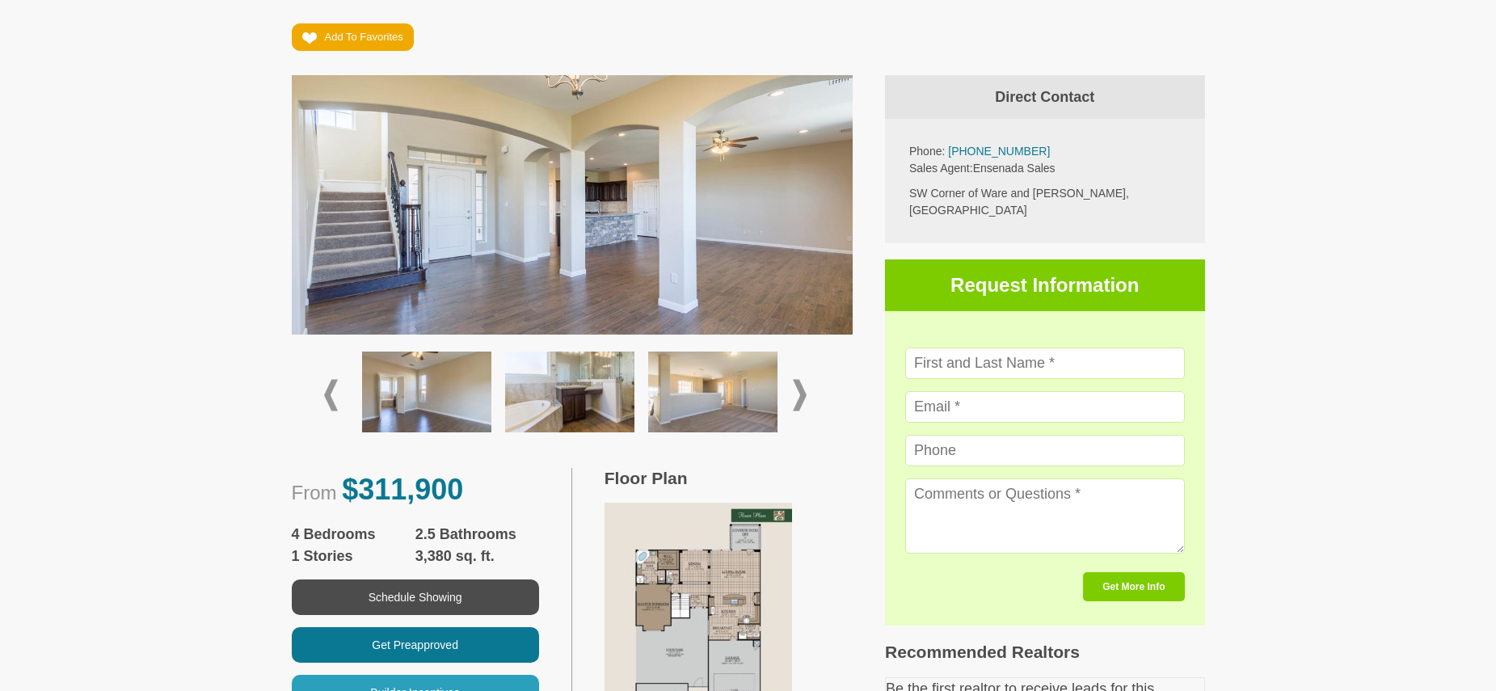
click at [799, 394] on span at bounding box center [800, 396] width 14 height 32
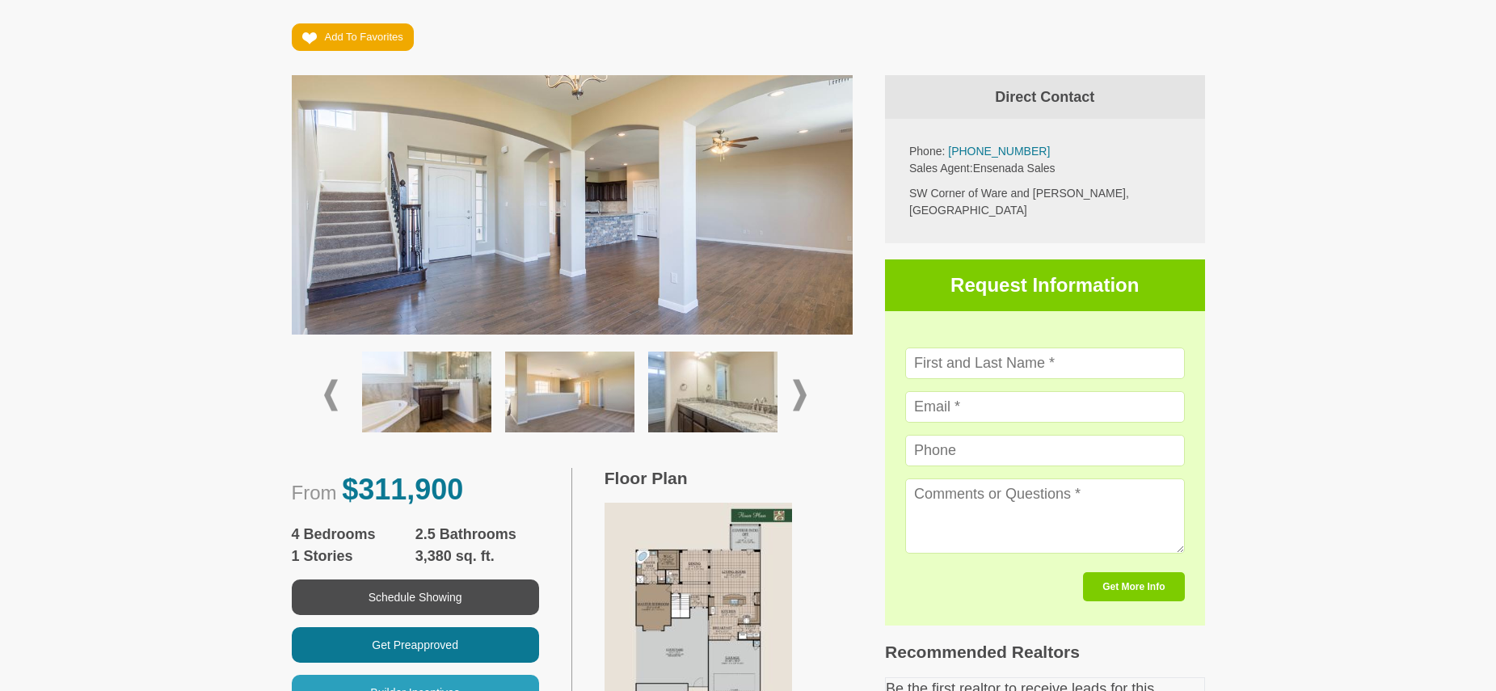
click at [799, 394] on span at bounding box center [800, 396] width 14 height 32
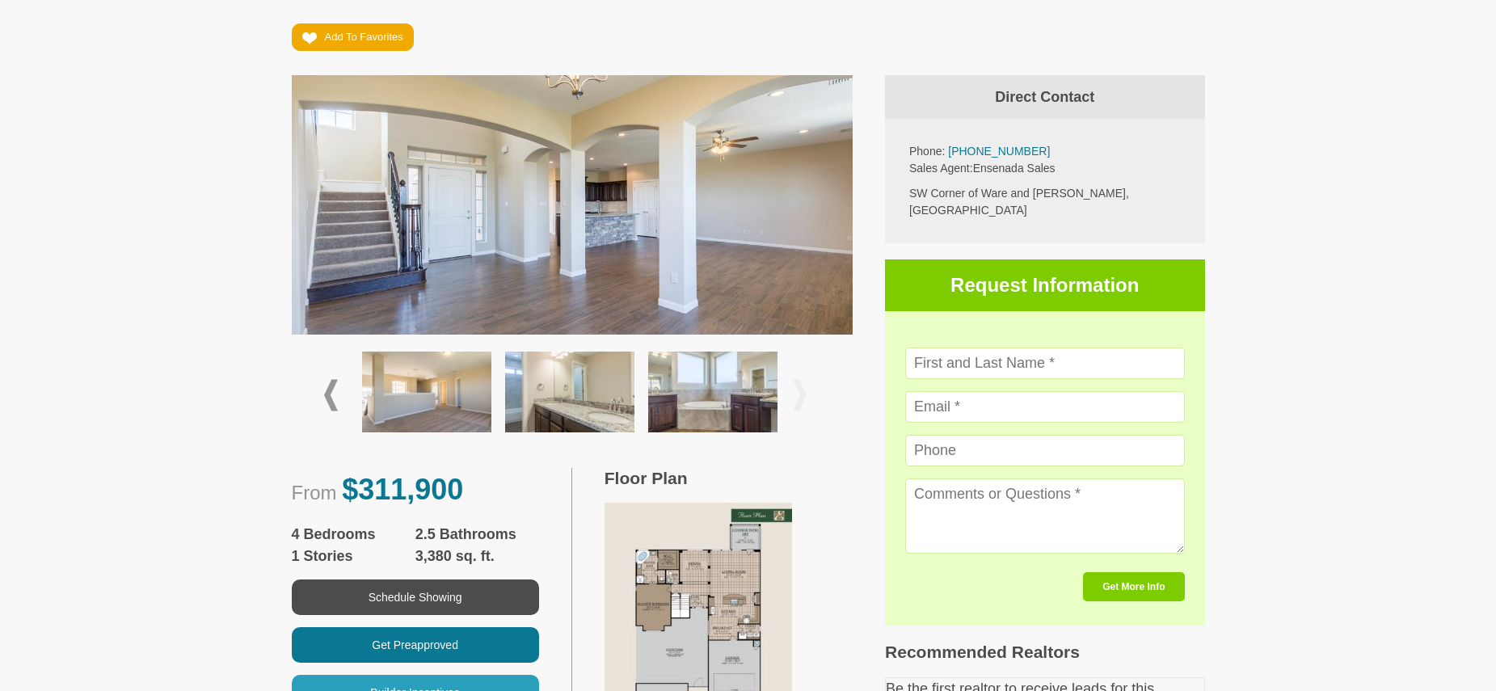
click at [799, 394] on span at bounding box center [800, 396] width 14 height 32
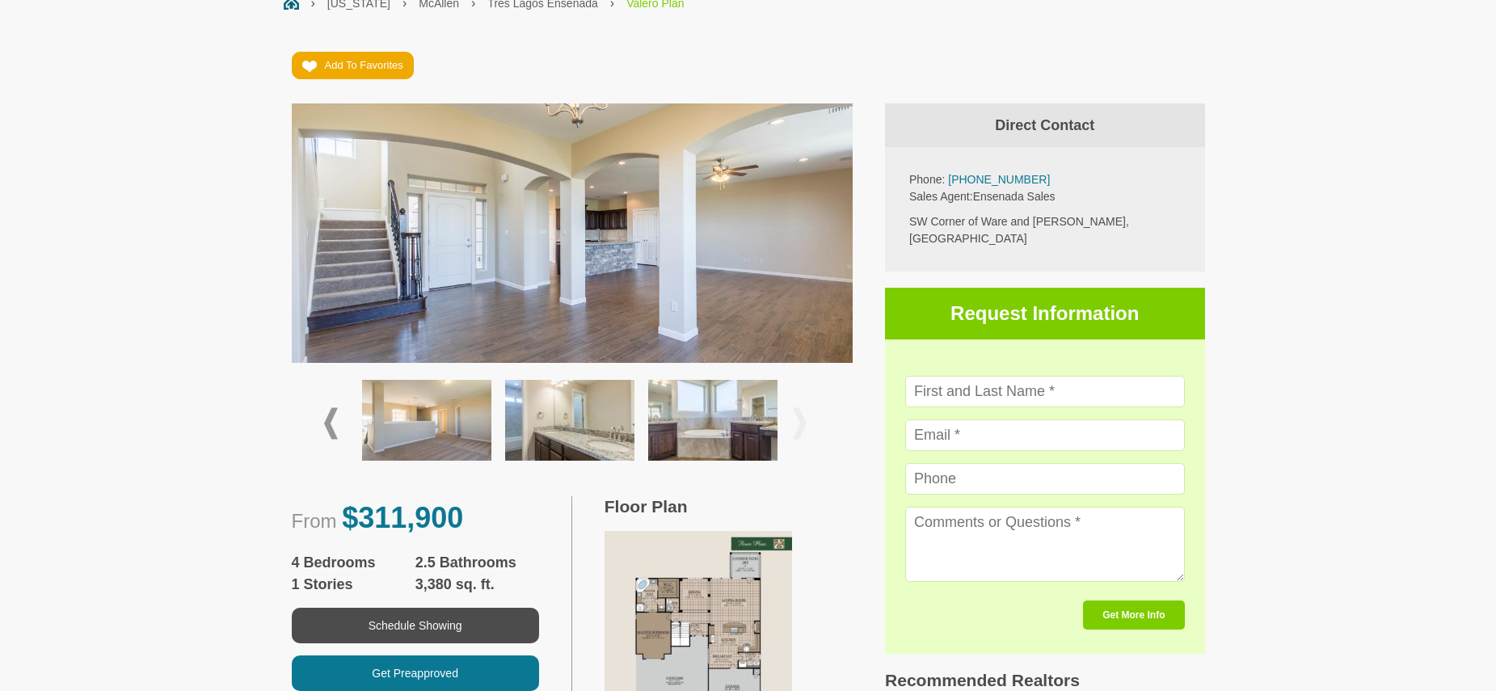
scroll to position [242, 0]
